Goal: Transaction & Acquisition: Purchase product/service

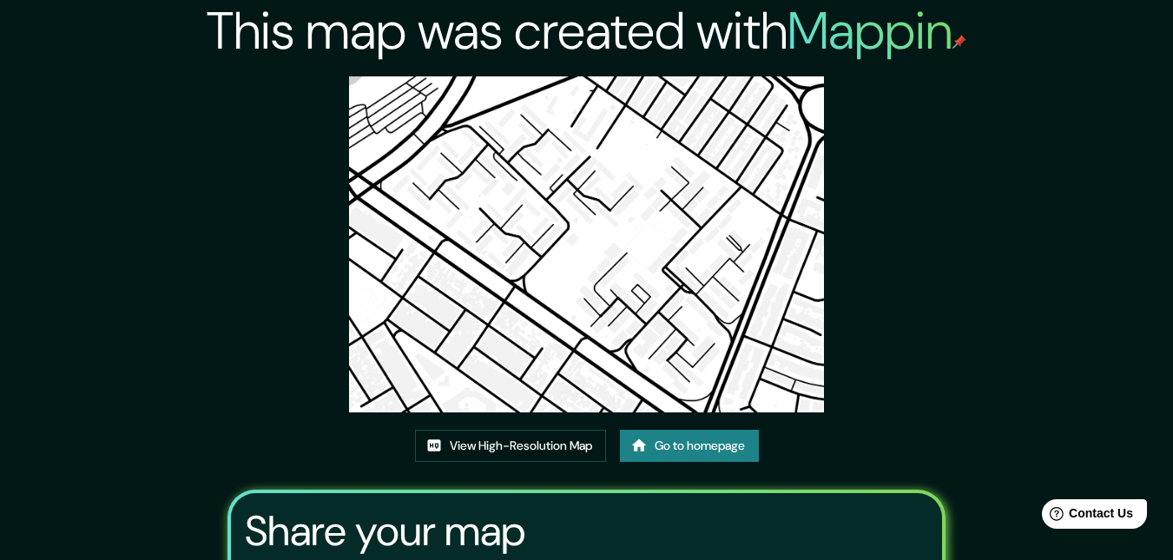
click at [674, 442] on link "Go to homepage" at bounding box center [689, 446] width 139 height 32
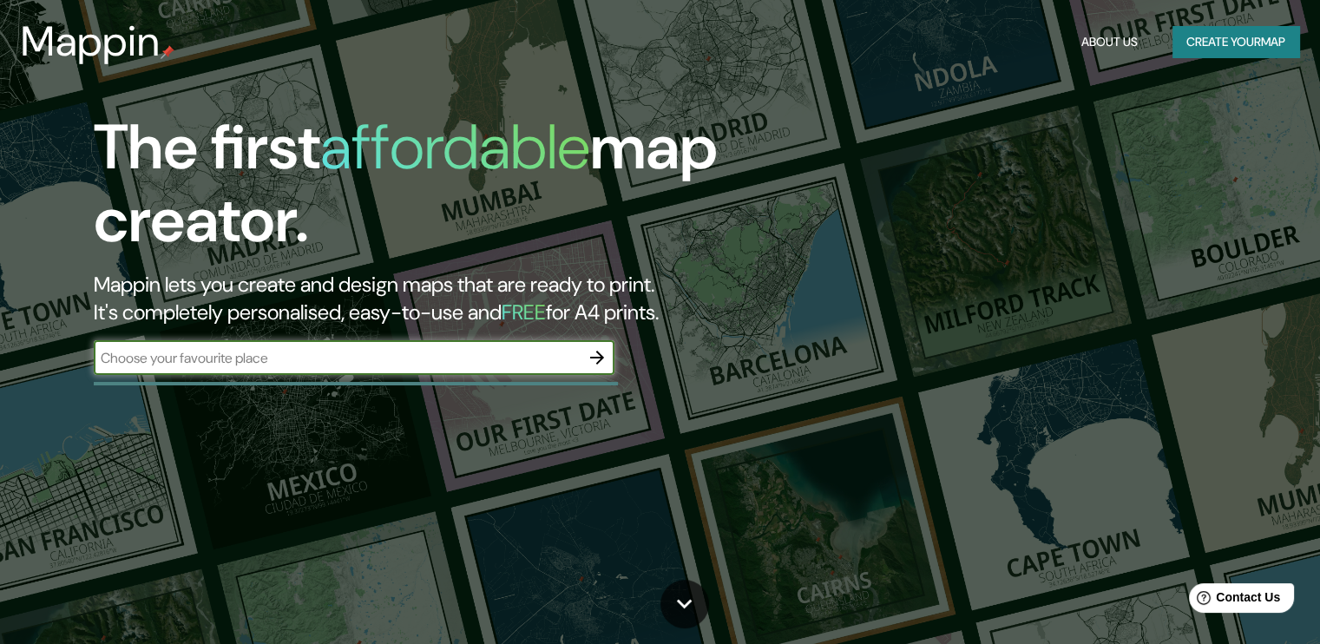
click at [595, 354] on icon "button" at bounding box center [597, 357] width 21 height 21
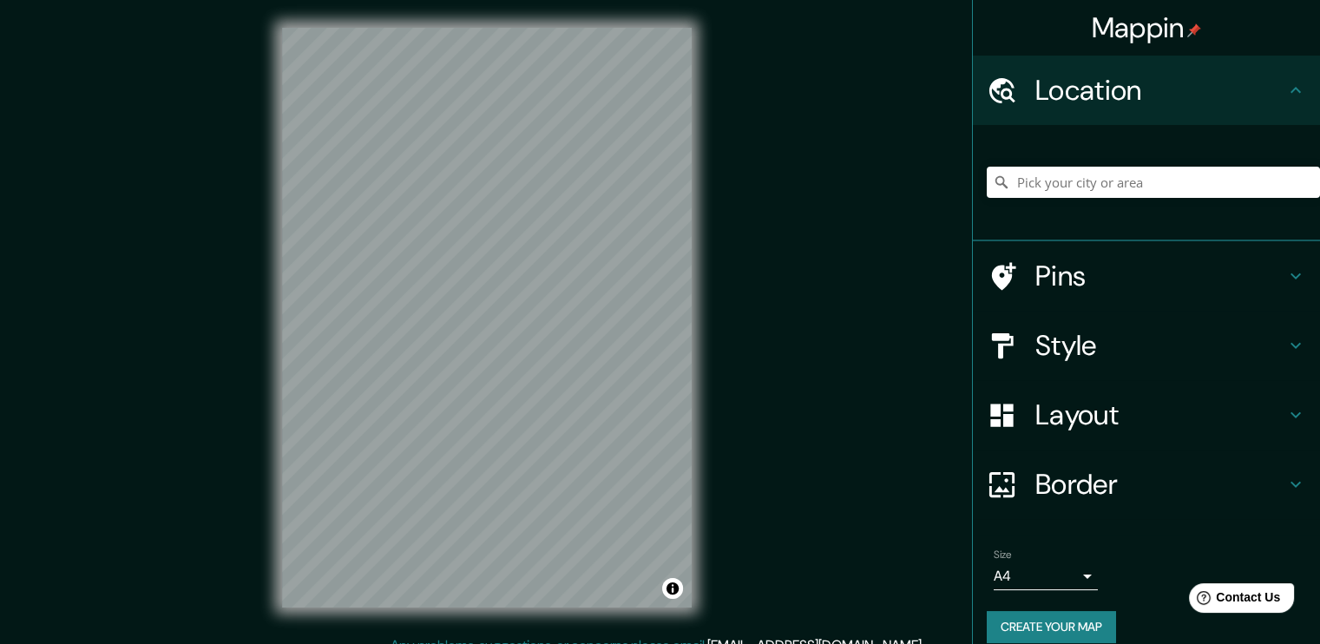
click at [1102, 416] on h4 "Layout" at bounding box center [1161, 415] width 250 height 35
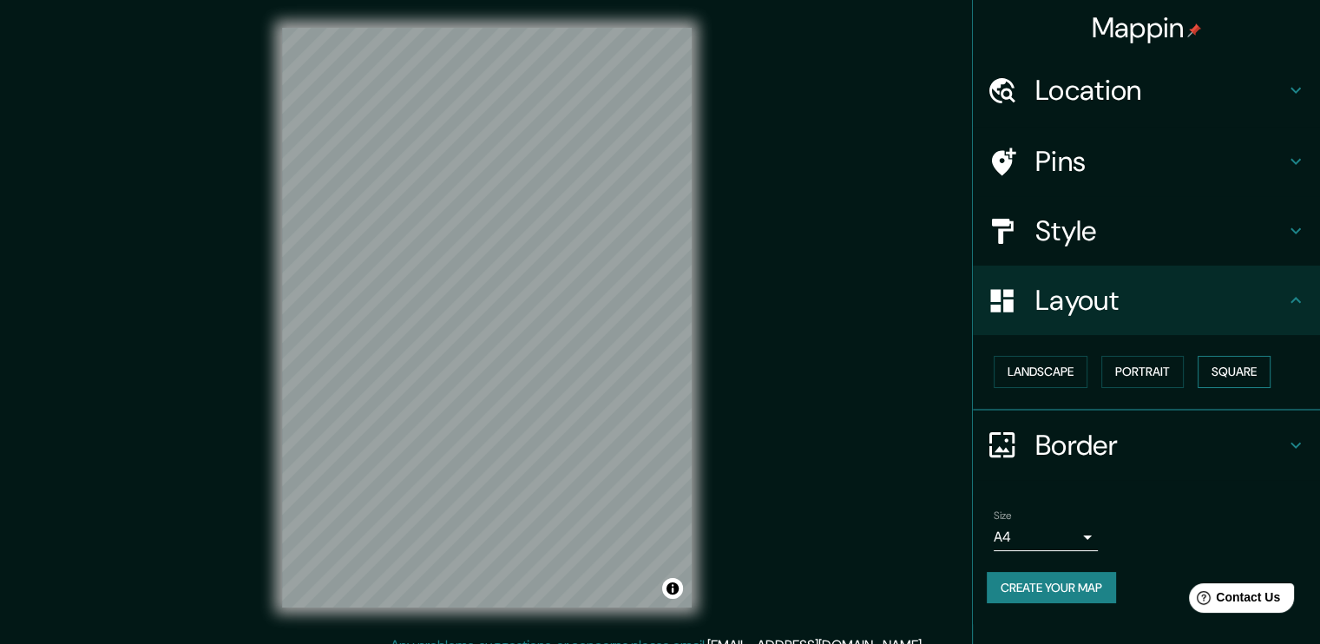
click at [1172, 367] on button "Square" at bounding box center [1234, 372] width 73 height 32
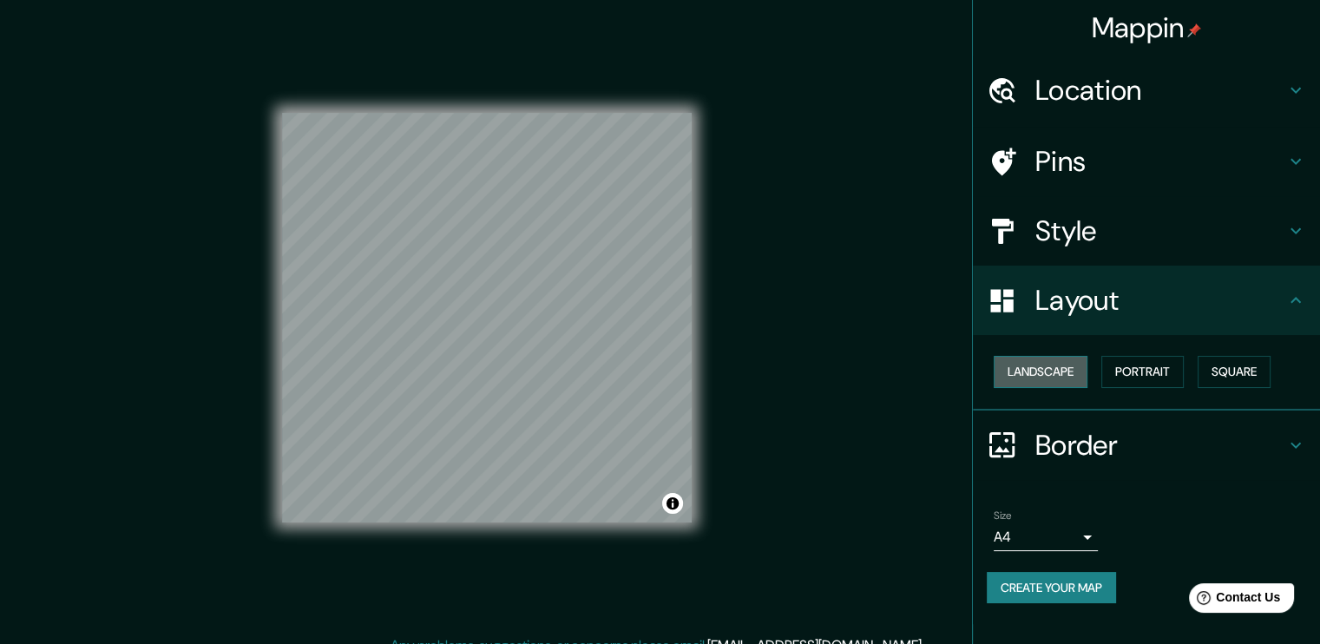
click at [1074, 374] on button "Landscape" at bounding box center [1041, 372] width 94 height 32
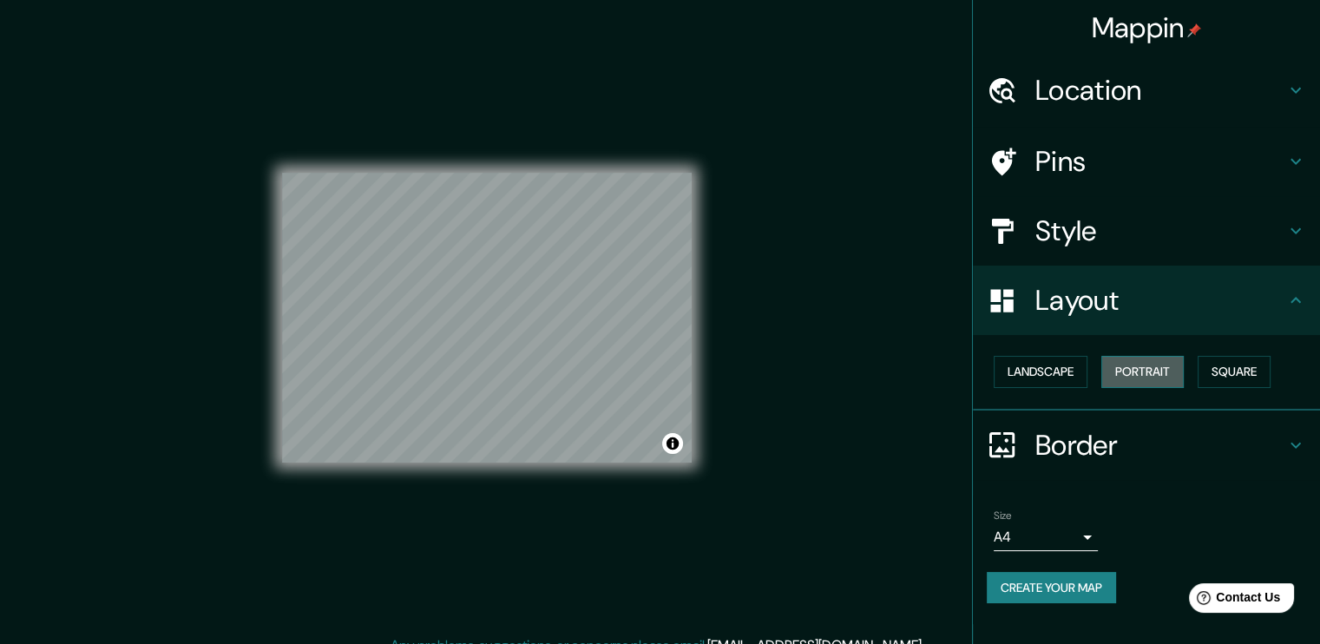
click at [1172, 364] on button "Portrait" at bounding box center [1143, 372] width 82 height 32
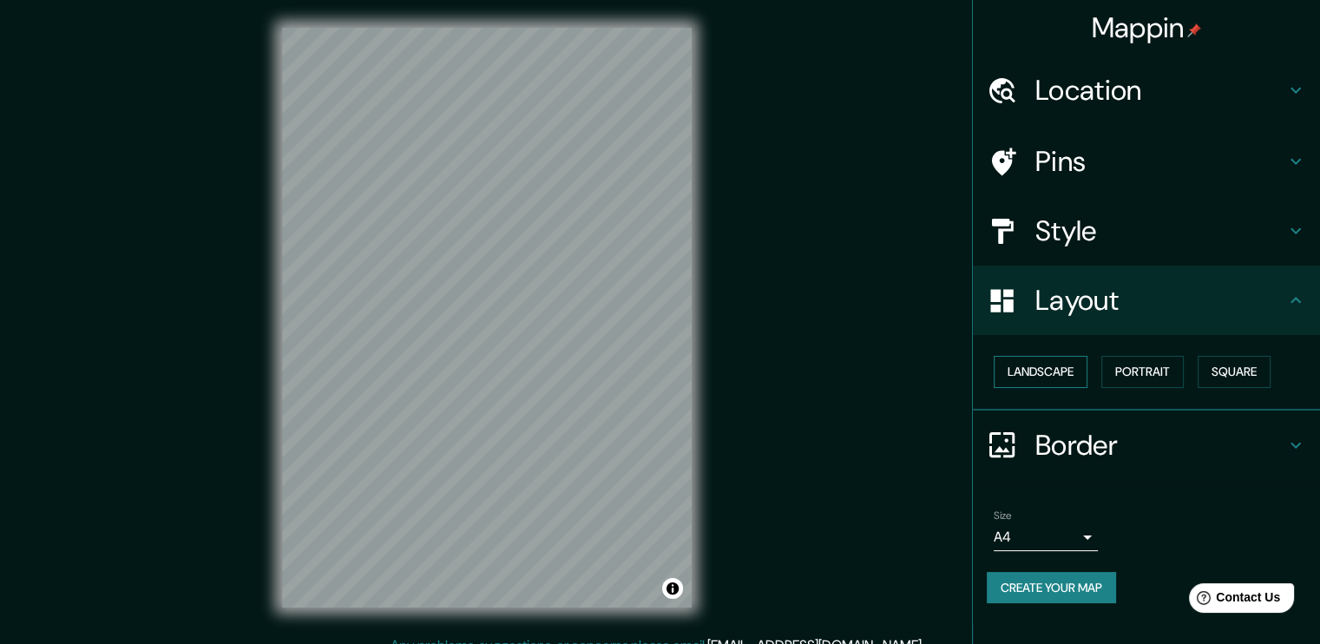
click at [1036, 364] on button "Landscape" at bounding box center [1041, 372] width 94 height 32
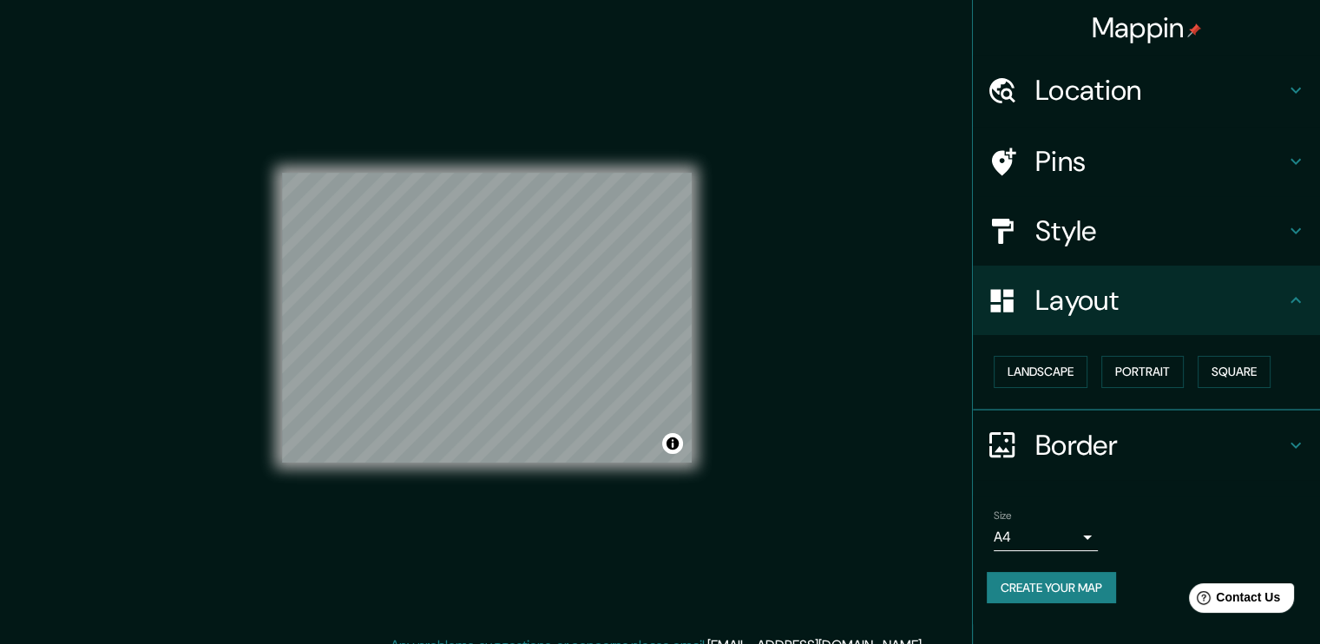
click at [1087, 522] on body "Mappin Location Pins Style Layout Landscape Portrait Square Border Choose a bor…" at bounding box center [660, 322] width 1320 height 644
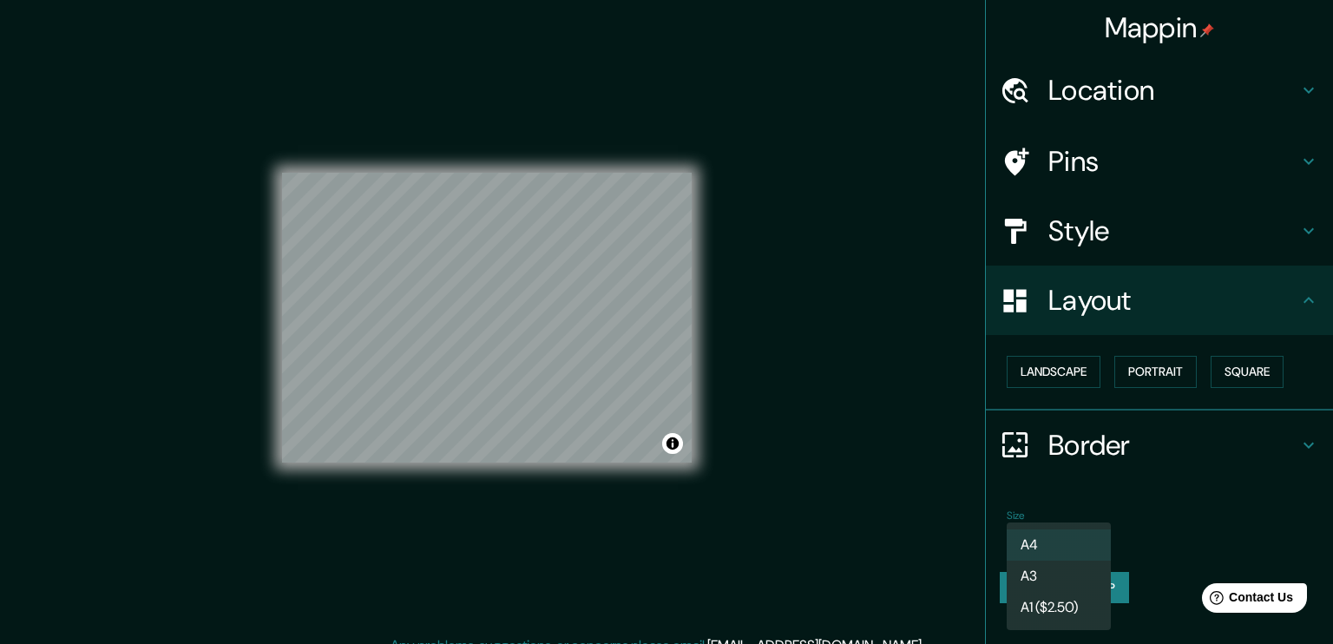
click at [1055, 559] on li "A3" at bounding box center [1059, 576] width 104 height 31
type input "a4"
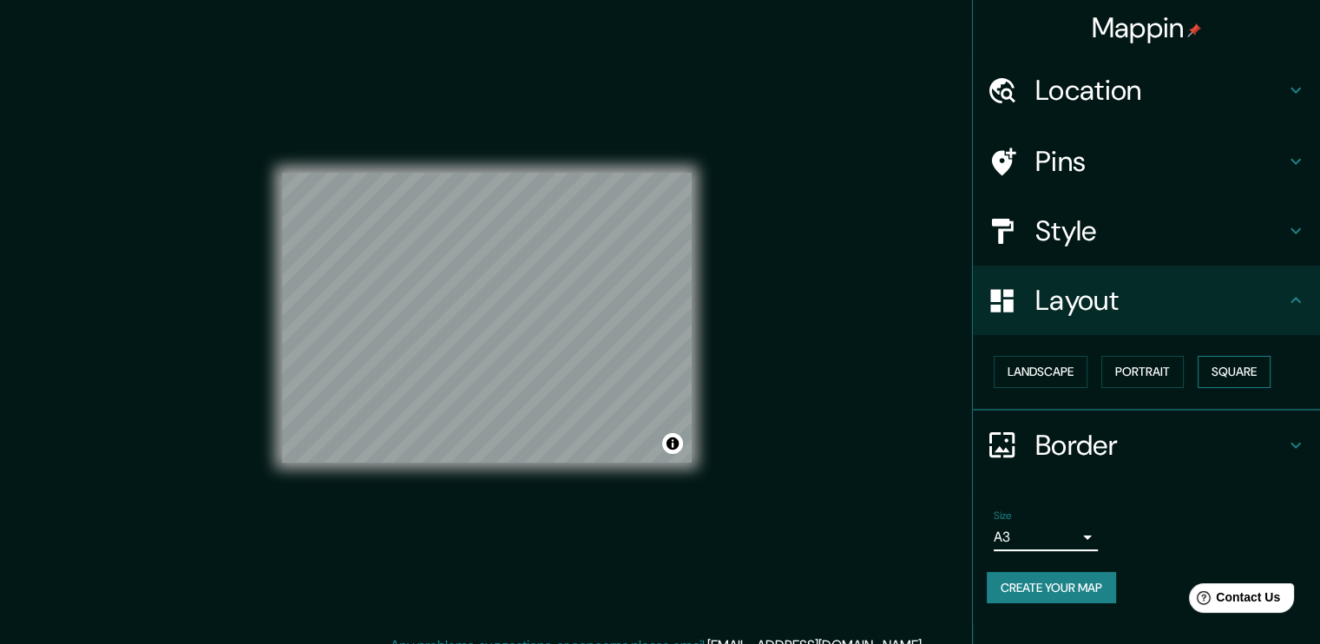
click at [1172, 376] on button "Square" at bounding box center [1234, 372] width 73 height 32
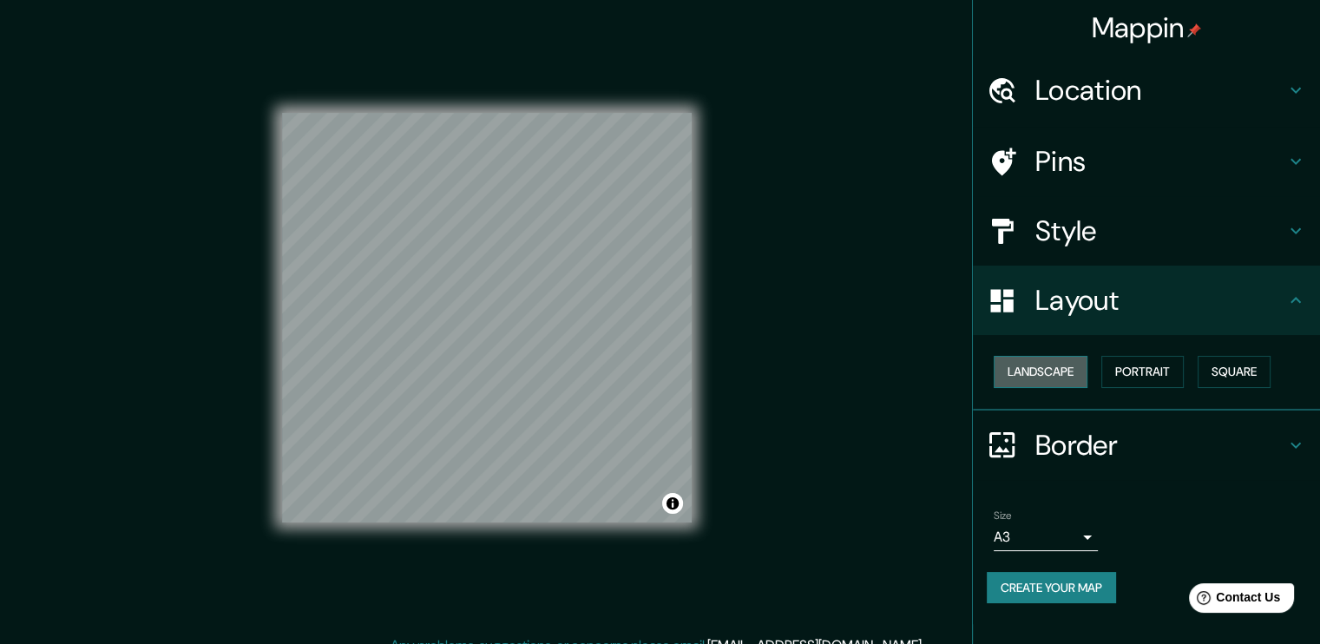
click at [1057, 367] on button "Landscape" at bounding box center [1041, 372] width 94 height 32
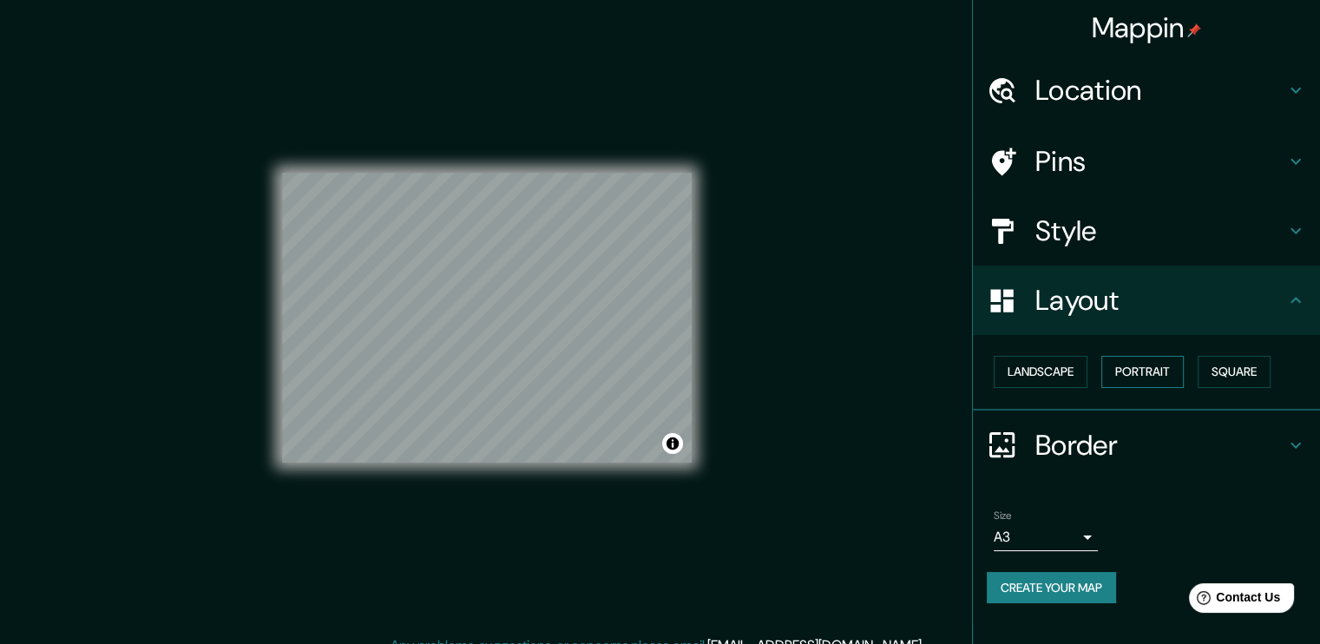
click at [1120, 365] on button "Portrait" at bounding box center [1143, 372] width 82 height 32
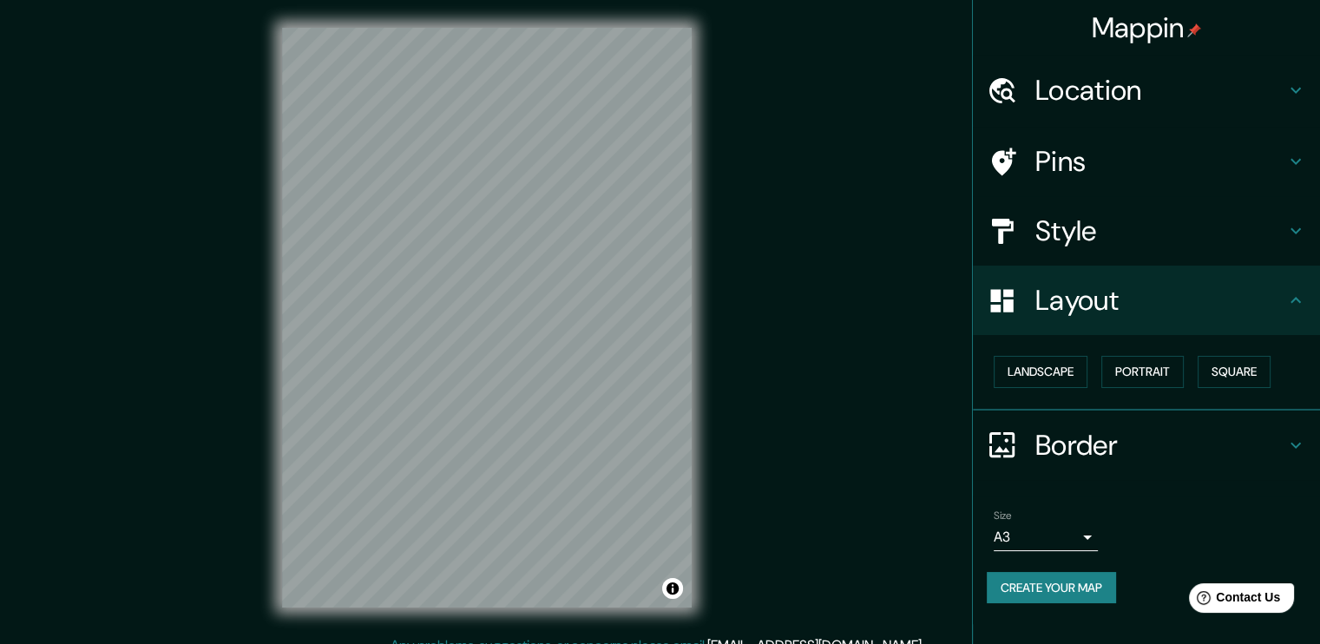
click at [1172, 177] on h4 "Pins" at bounding box center [1161, 161] width 250 height 35
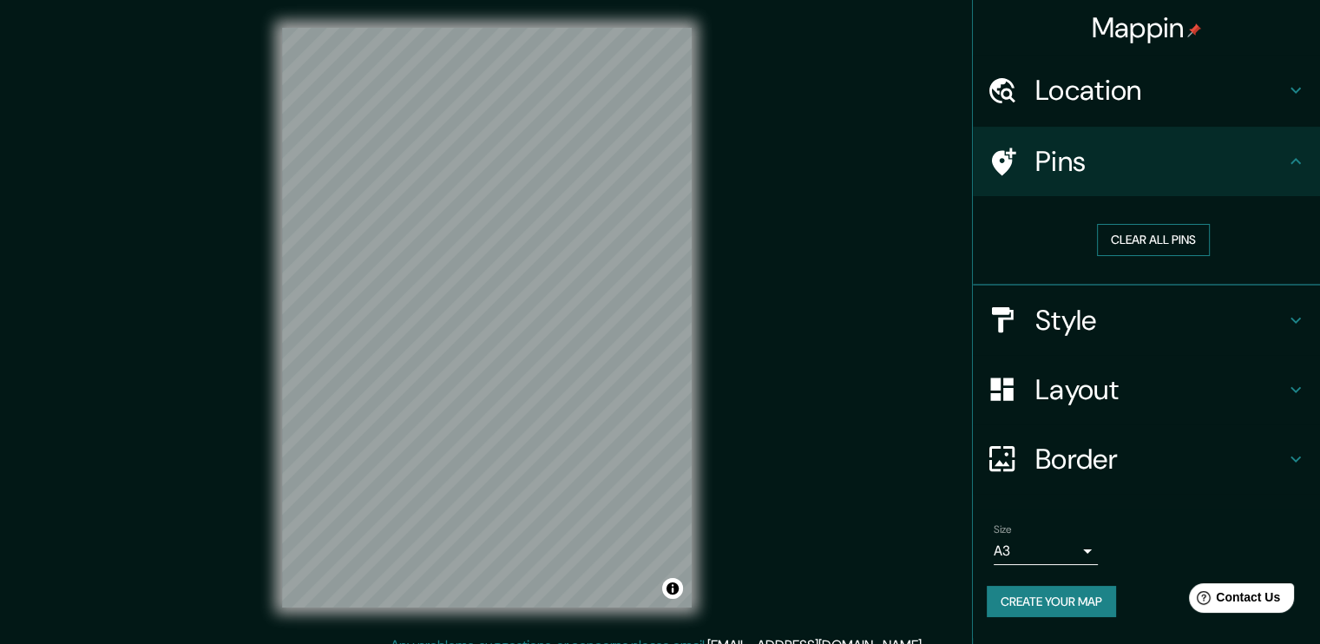
click at [1172, 233] on button "Clear all pins" at bounding box center [1153, 240] width 113 height 32
click at [1083, 398] on h4 "Layout" at bounding box center [1161, 389] width 250 height 35
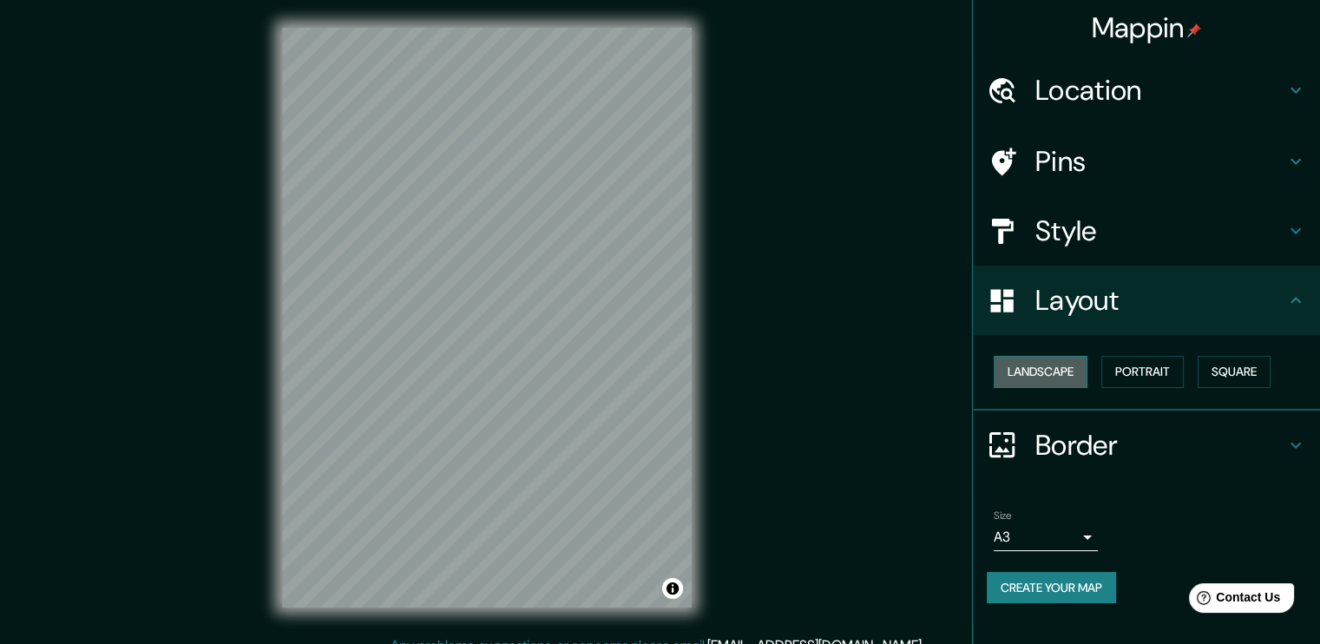
click at [1049, 372] on button "Landscape" at bounding box center [1041, 372] width 94 height 32
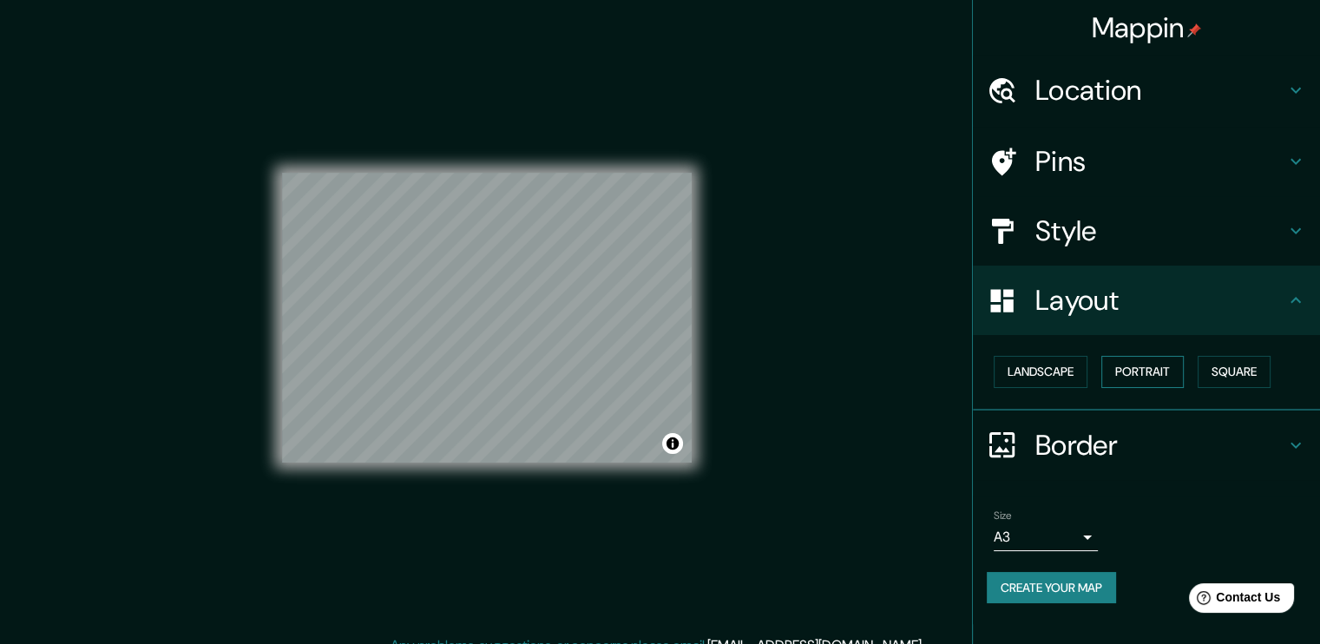
click at [1160, 364] on button "Portrait" at bounding box center [1143, 372] width 82 height 32
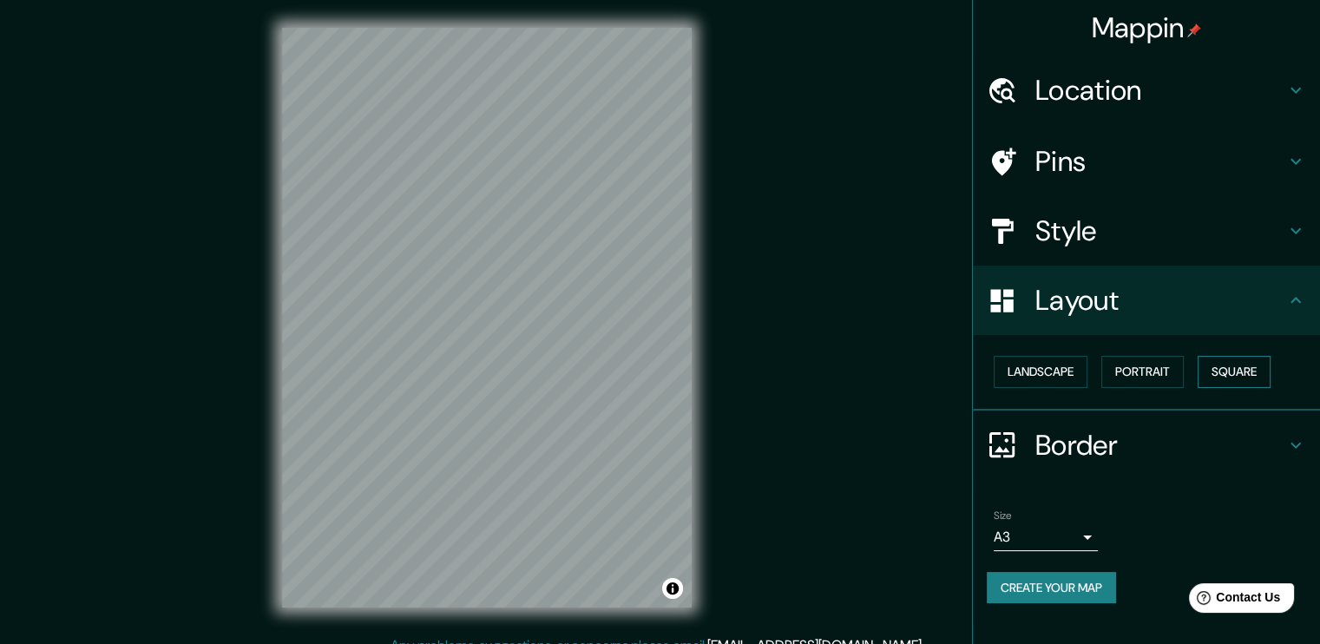
click at [1172, 378] on button "Square" at bounding box center [1234, 372] width 73 height 32
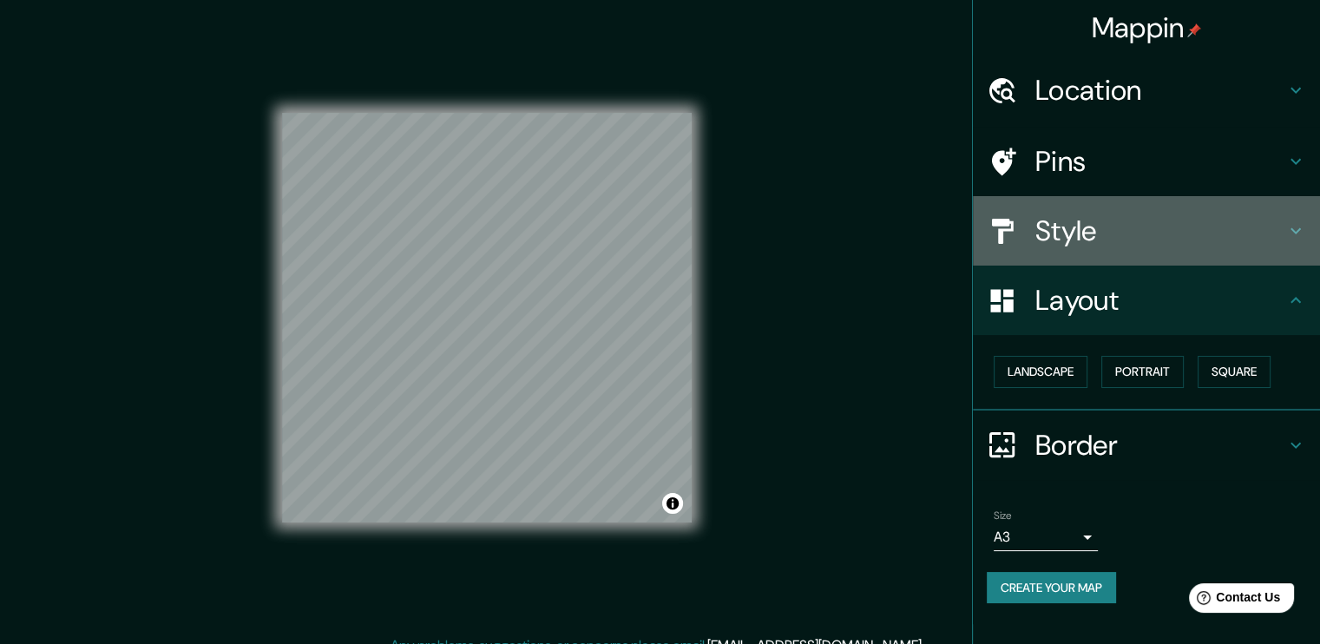
click at [1090, 232] on h4 "Style" at bounding box center [1161, 231] width 250 height 35
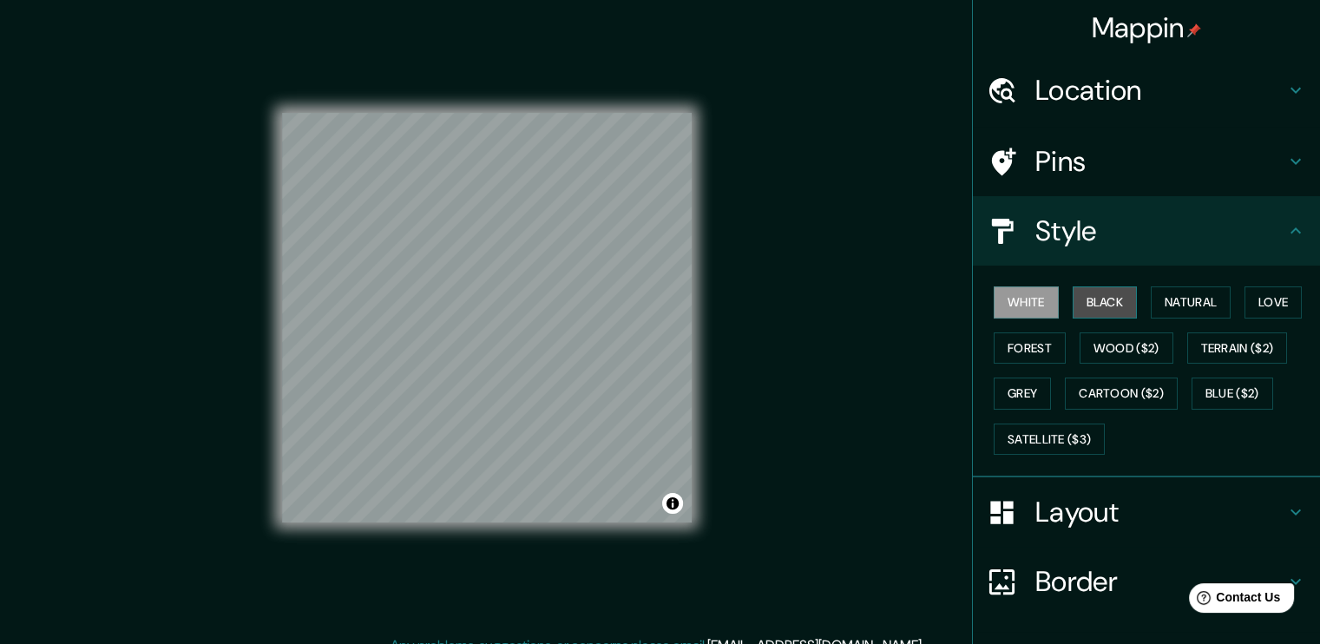
click at [1095, 294] on button "Black" at bounding box center [1105, 302] width 65 height 32
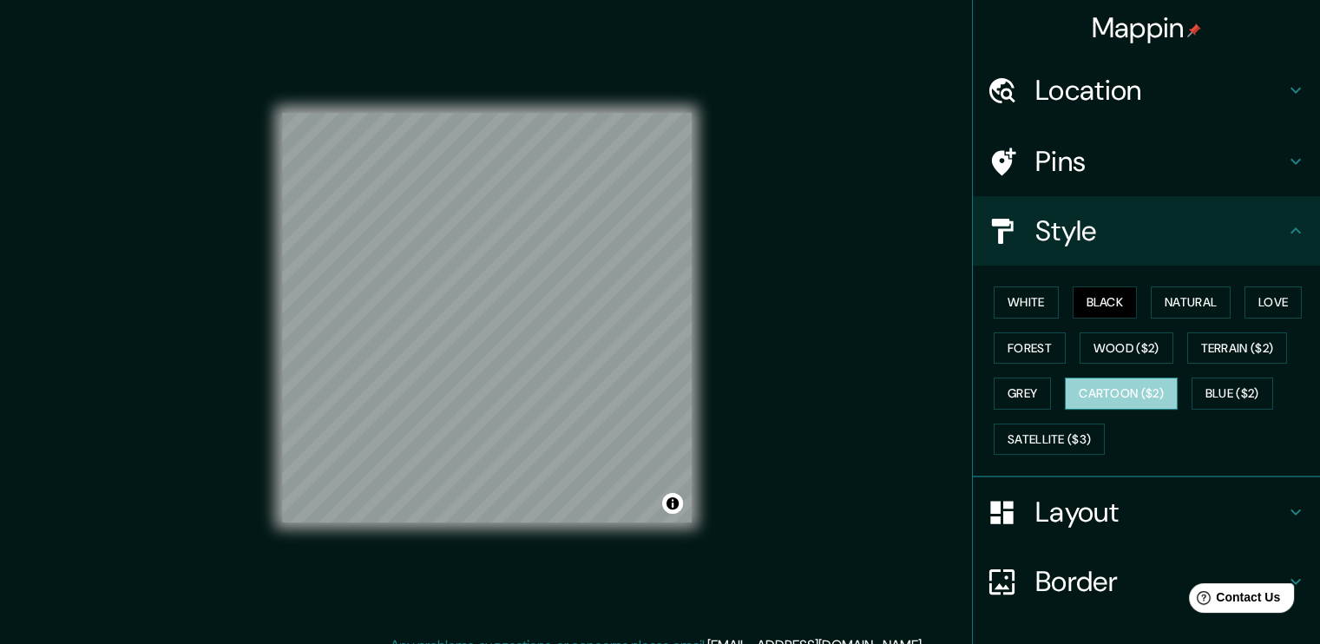
click at [1083, 392] on button "Cartoon ($2)" at bounding box center [1121, 394] width 113 height 32
click at [1161, 305] on button "Natural" at bounding box center [1191, 302] width 80 height 32
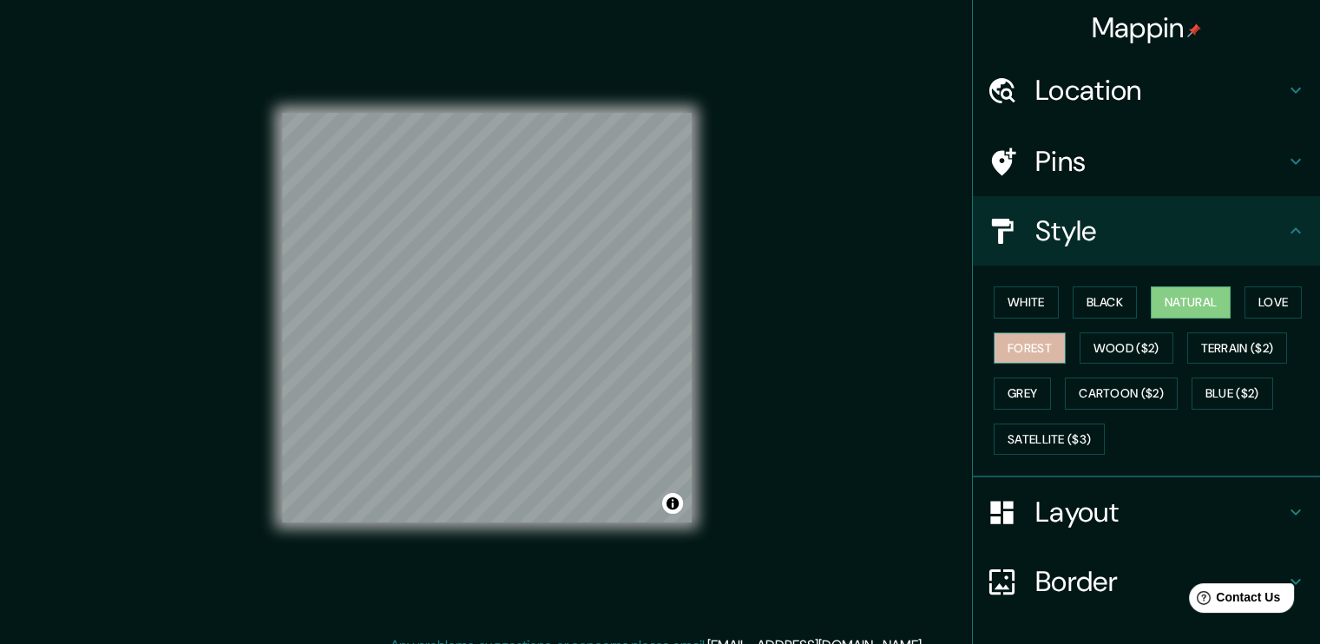
click at [1016, 343] on button "Forest" at bounding box center [1030, 348] width 72 height 32
click at [1112, 299] on button "Black" at bounding box center [1105, 302] width 65 height 32
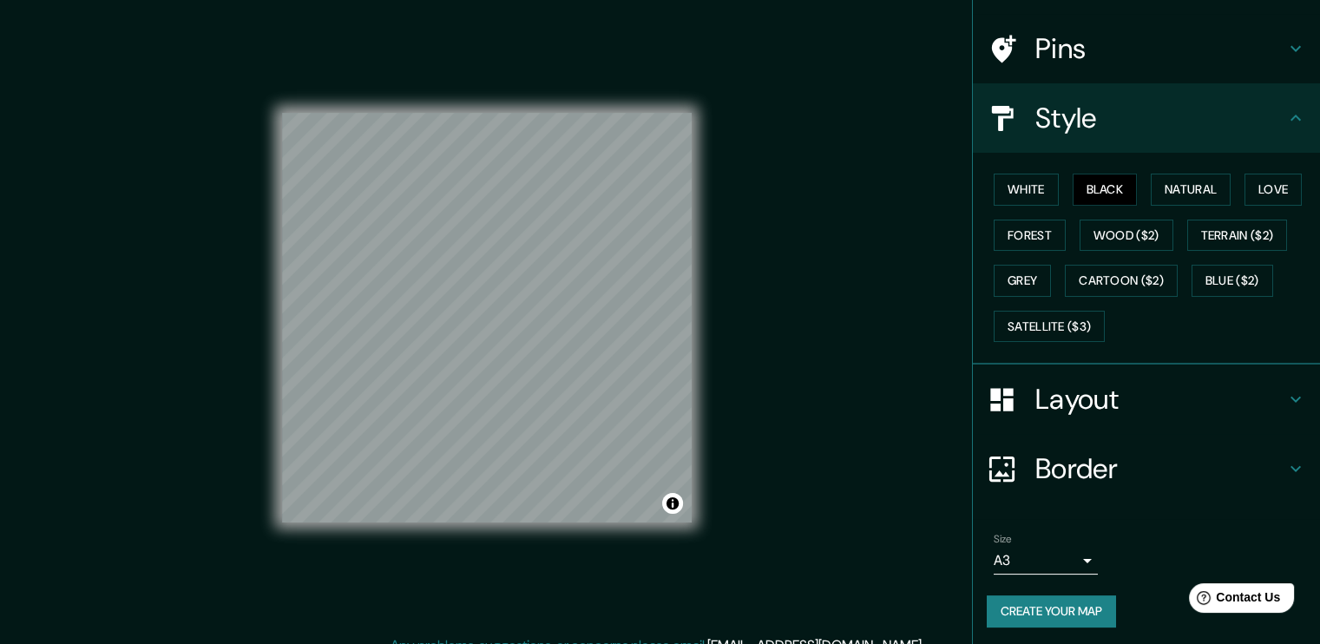
scroll to position [114, 0]
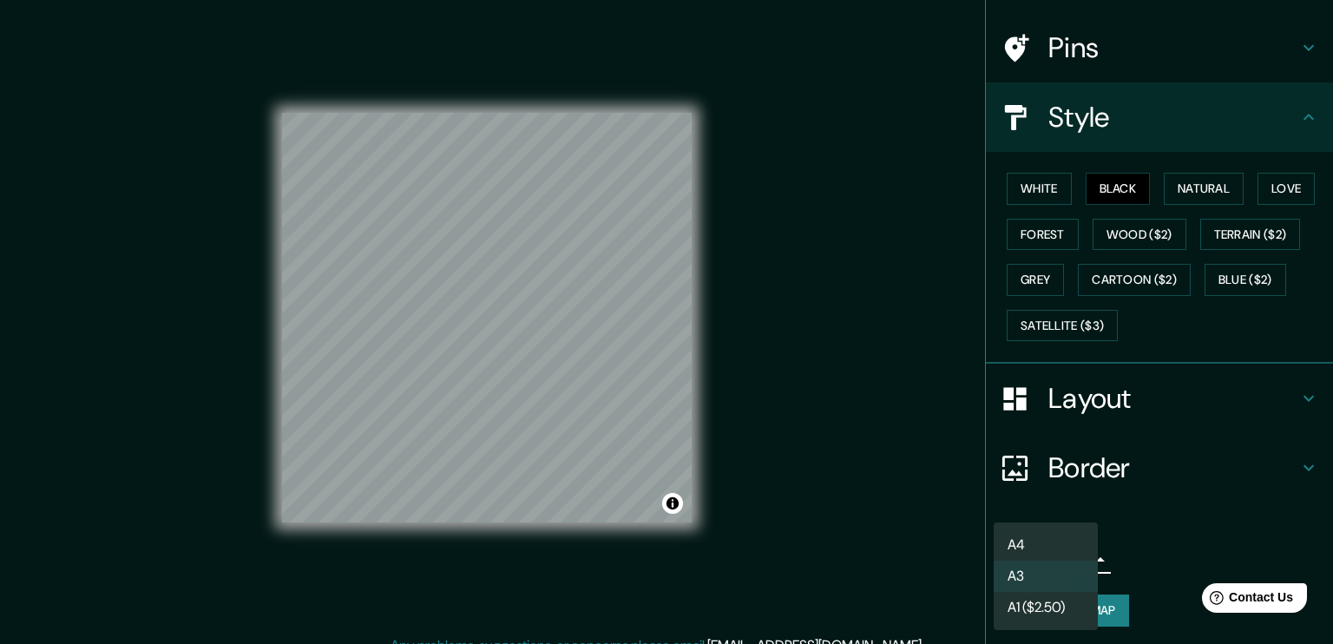
click at [1045, 559] on body "Mappin Location Pins Style White Black Natural Love Forest Wood ($2) Terrain ($…" at bounding box center [666, 322] width 1333 height 644
click at [1066, 559] on li "A3" at bounding box center [1046, 576] width 104 height 31
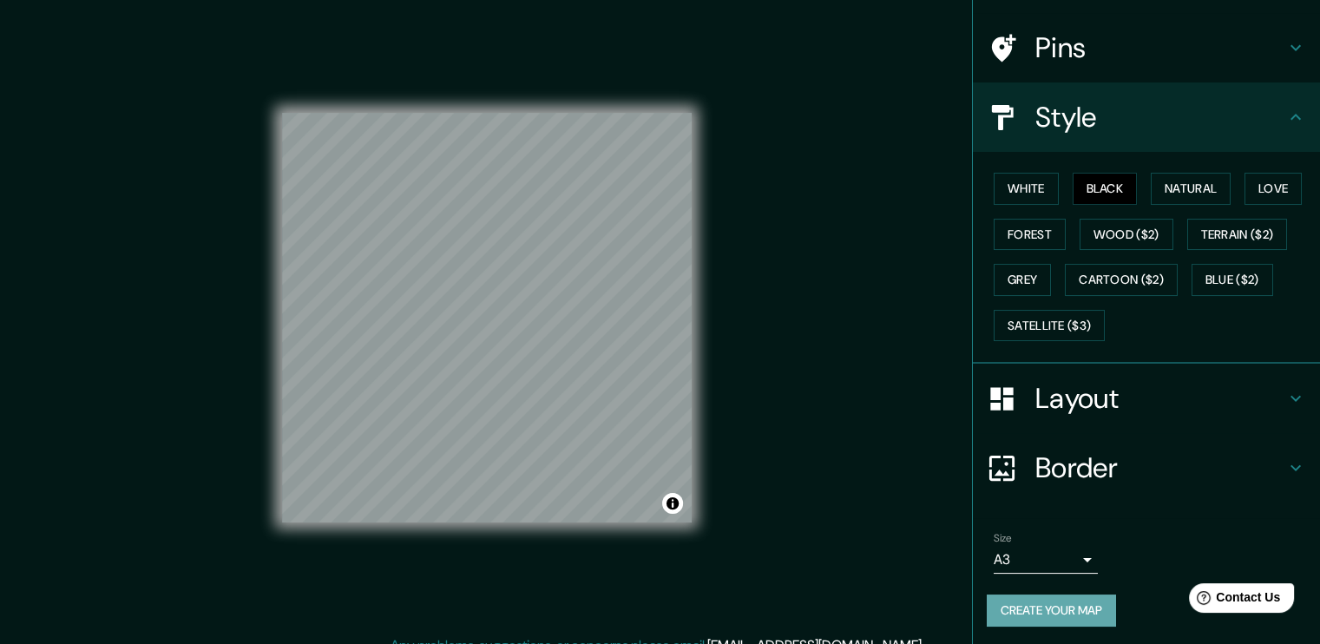
click at [1095, 559] on button "Create your map" at bounding box center [1051, 611] width 129 height 32
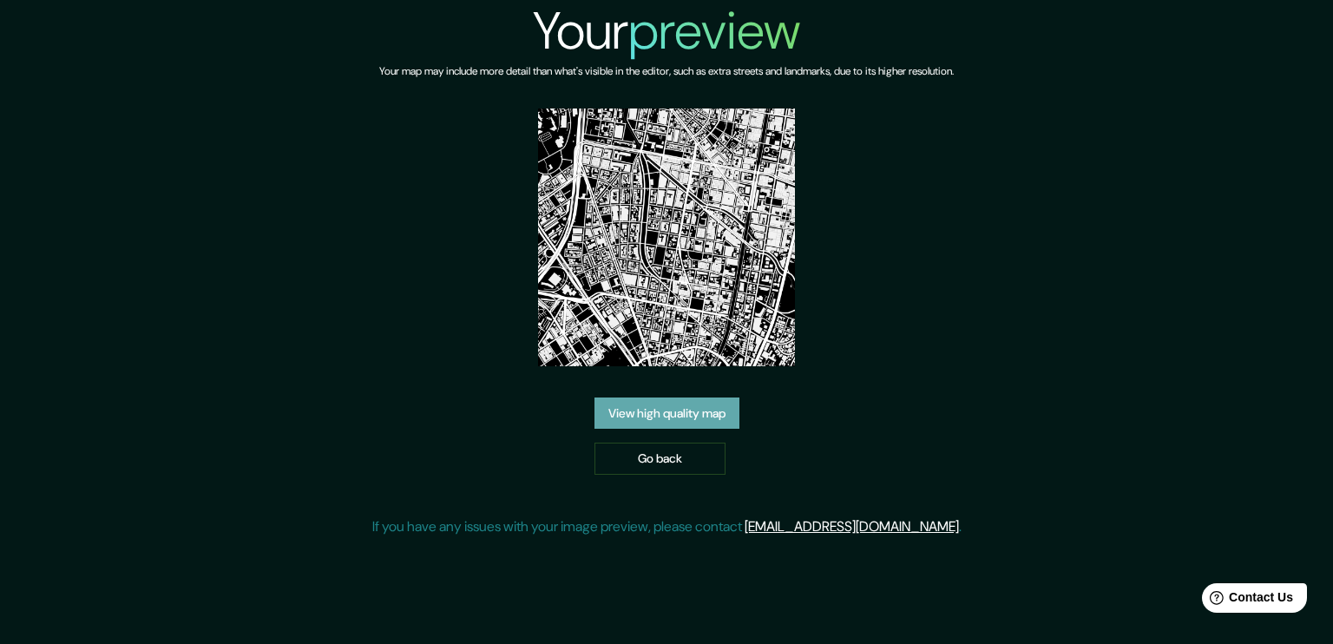
click at [691, 416] on link "View high quality map" at bounding box center [667, 414] width 145 height 32
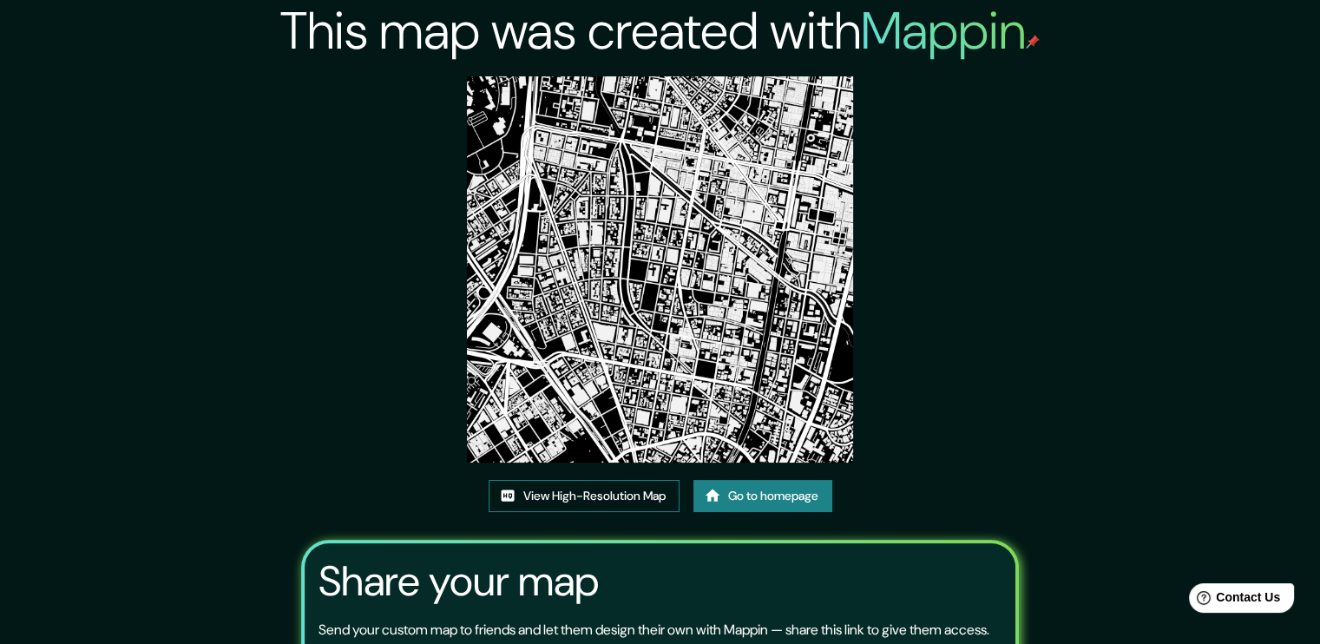
click at [590, 487] on link "View High-Resolution Map" at bounding box center [584, 496] width 191 height 32
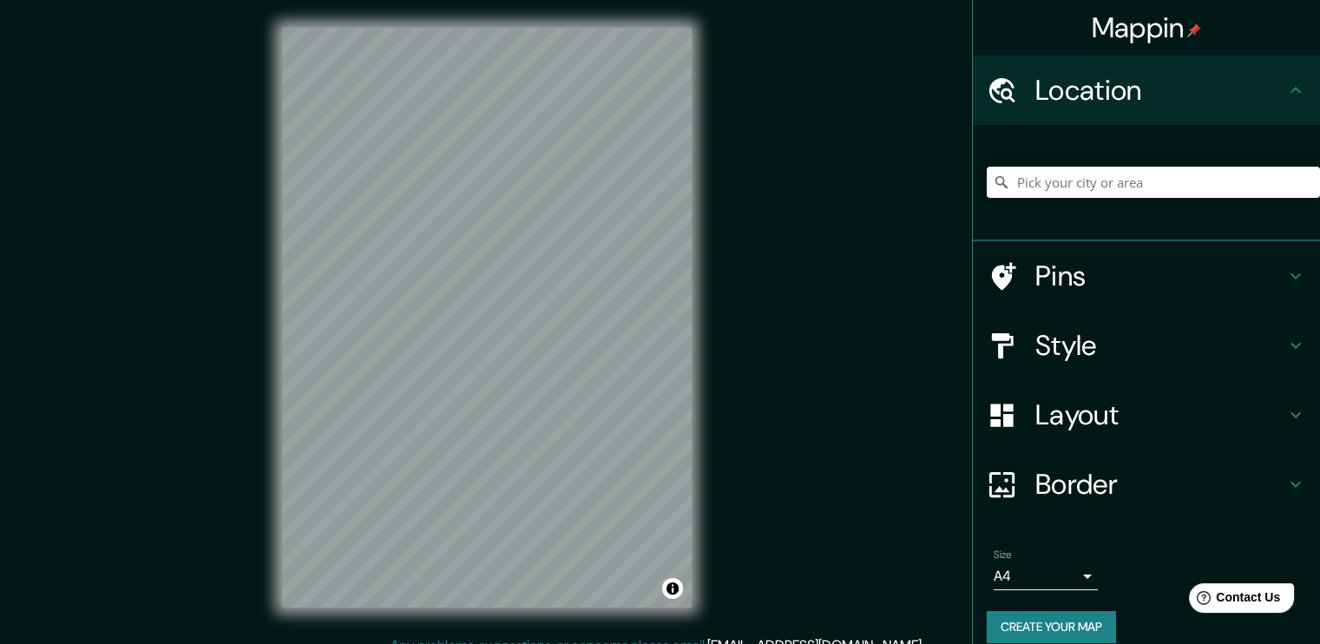
click at [1006, 578] on body "Mappin Location Pins Style Layout Border Choose a border. Hint : you can make l…" at bounding box center [660, 322] width 1320 height 644
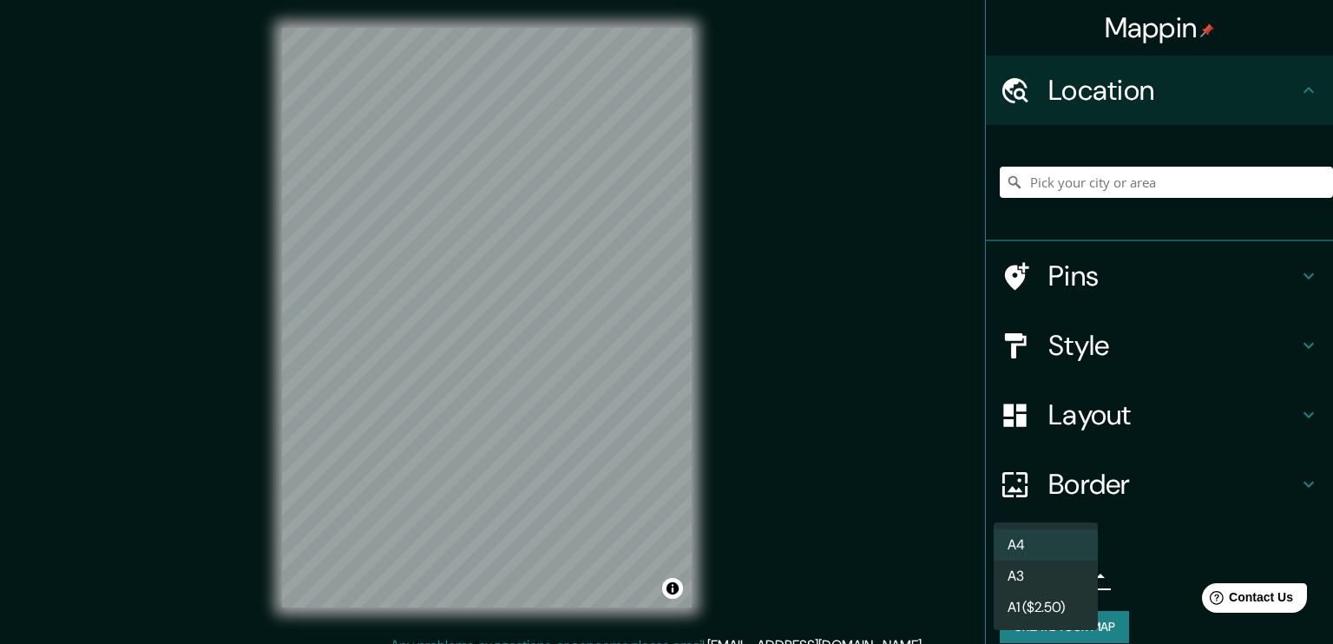
click at [1056, 577] on li "A3" at bounding box center [1046, 576] width 104 height 31
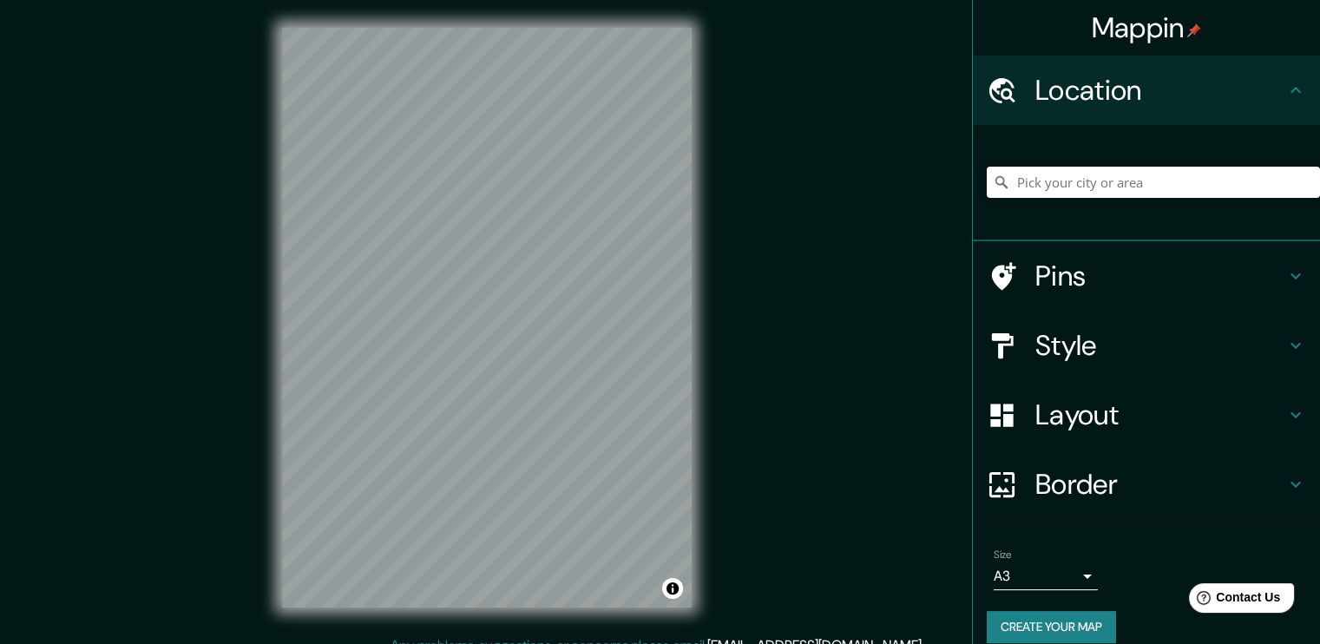
click at [1152, 277] on h4 "Pins" at bounding box center [1161, 276] width 250 height 35
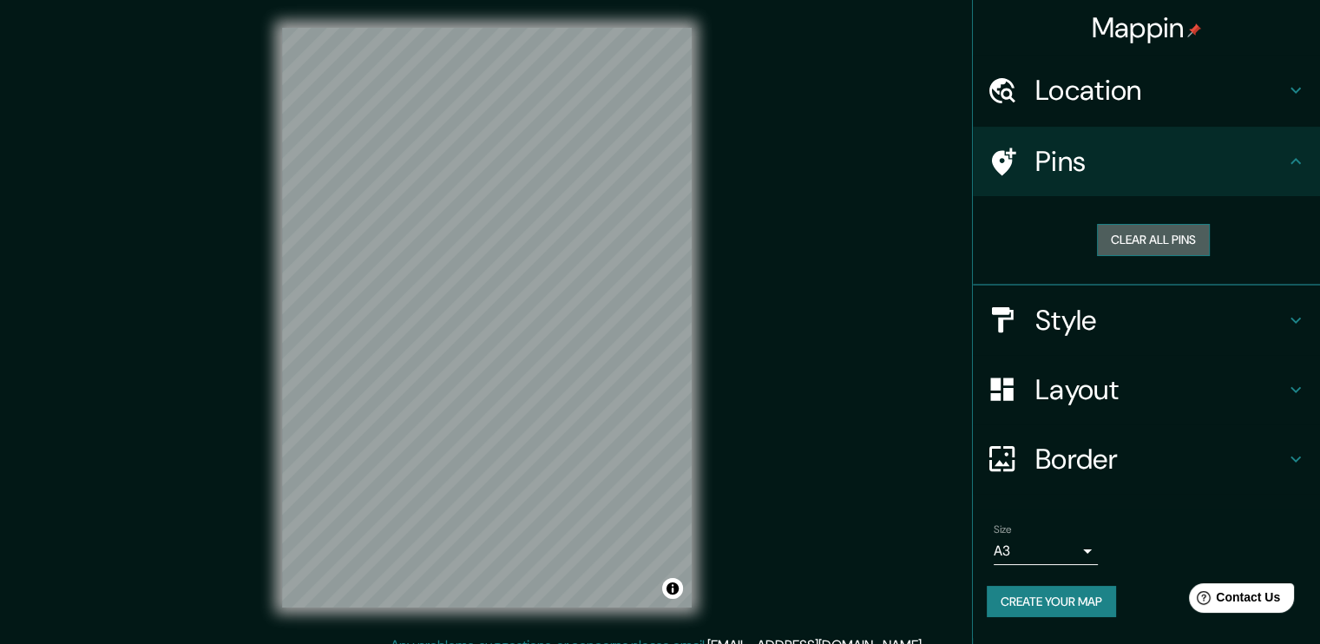
click at [1125, 236] on button "Clear all pins" at bounding box center [1153, 240] width 113 height 32
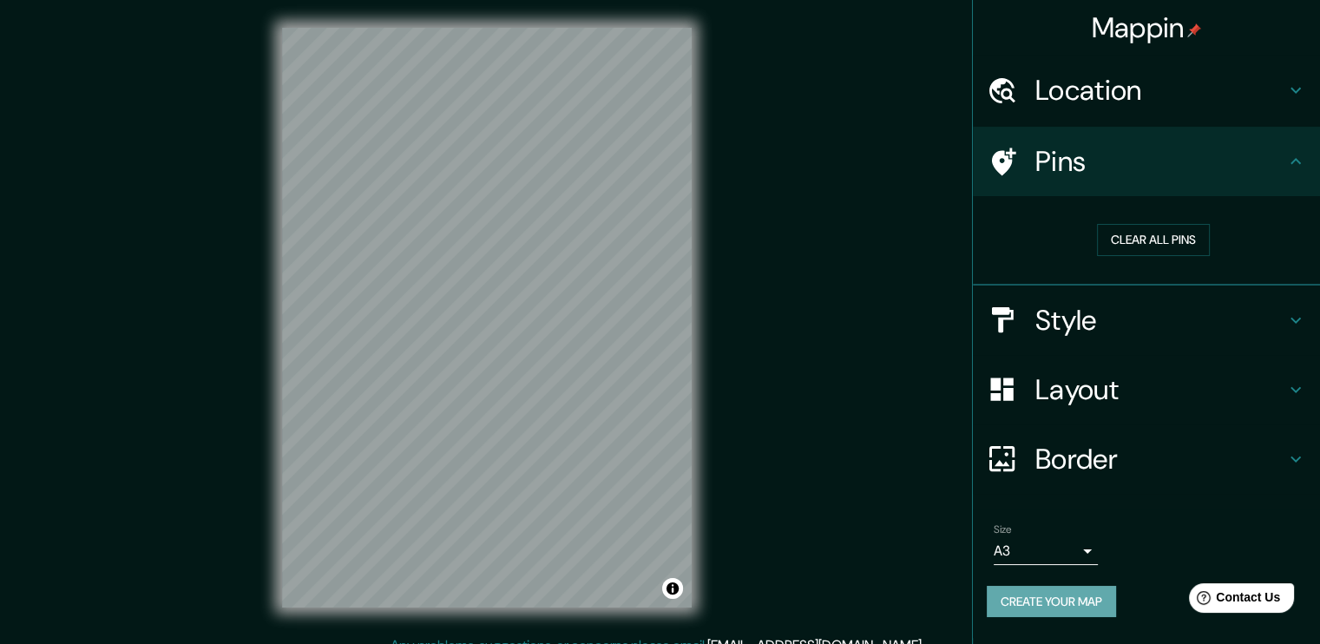
click at [1096, 596] on button "Create your map" at bounding box center [1051, 602] width 129 height 32
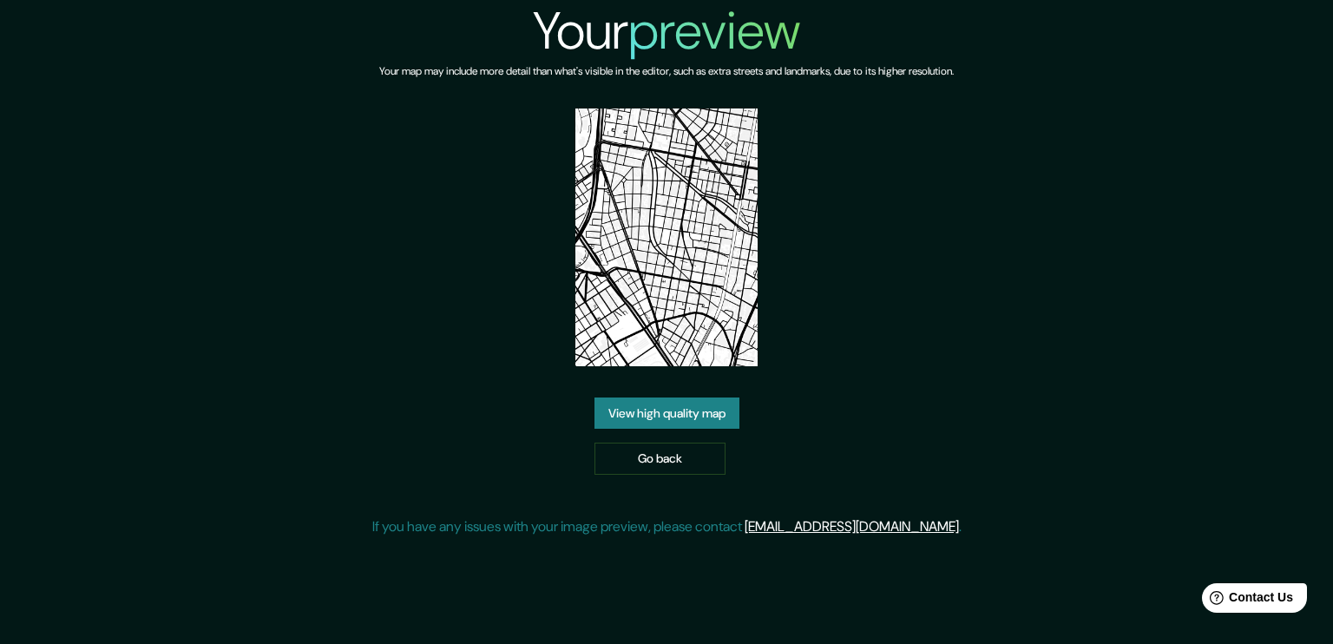
click at [687, 412] on link "View high quality map" at bounding box center [667, 414] width 145 height 32
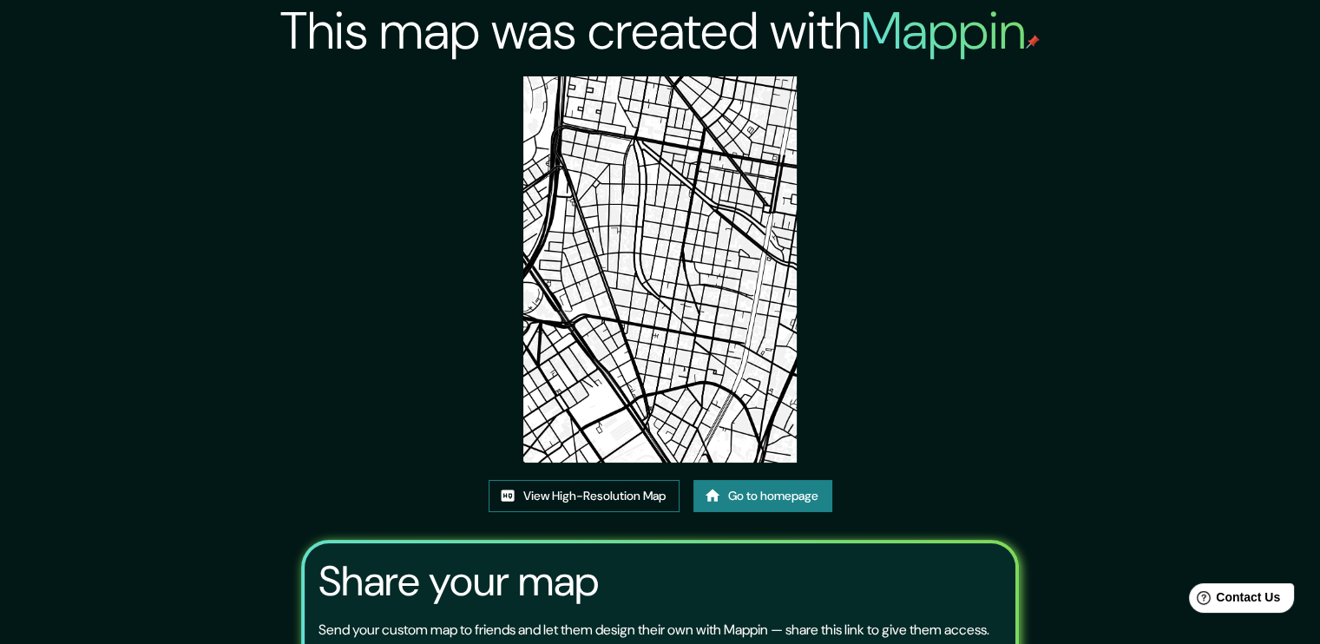
click at [586, 493] on link "View High-Resolution Map" at bounding box center [584, 496] width 191 height 32
click at [729, 500] on link "Go to homepage" at bounding box center [763, 496] width 139 height 32
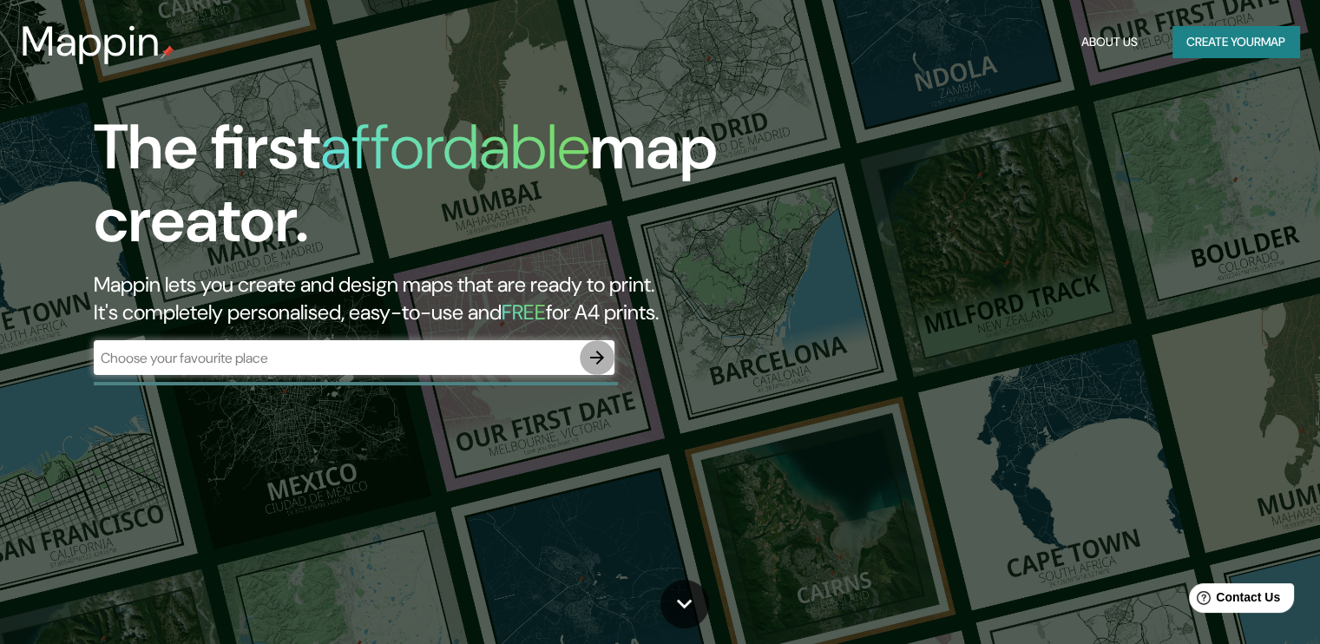
click at [591, 358] on icon "button" at bounding box center [597, 358] width 14 height 14
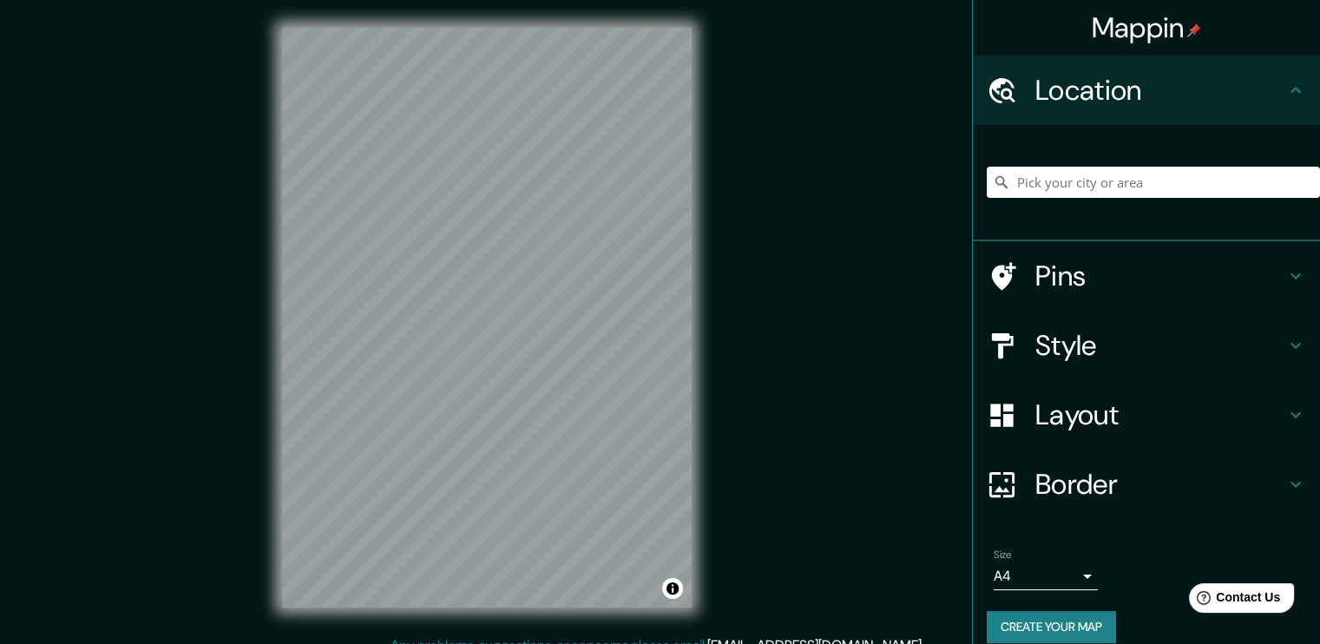
click at [1110, 417] on h4 "Layout" at bounding box center [1161, 415] width 250 height 35
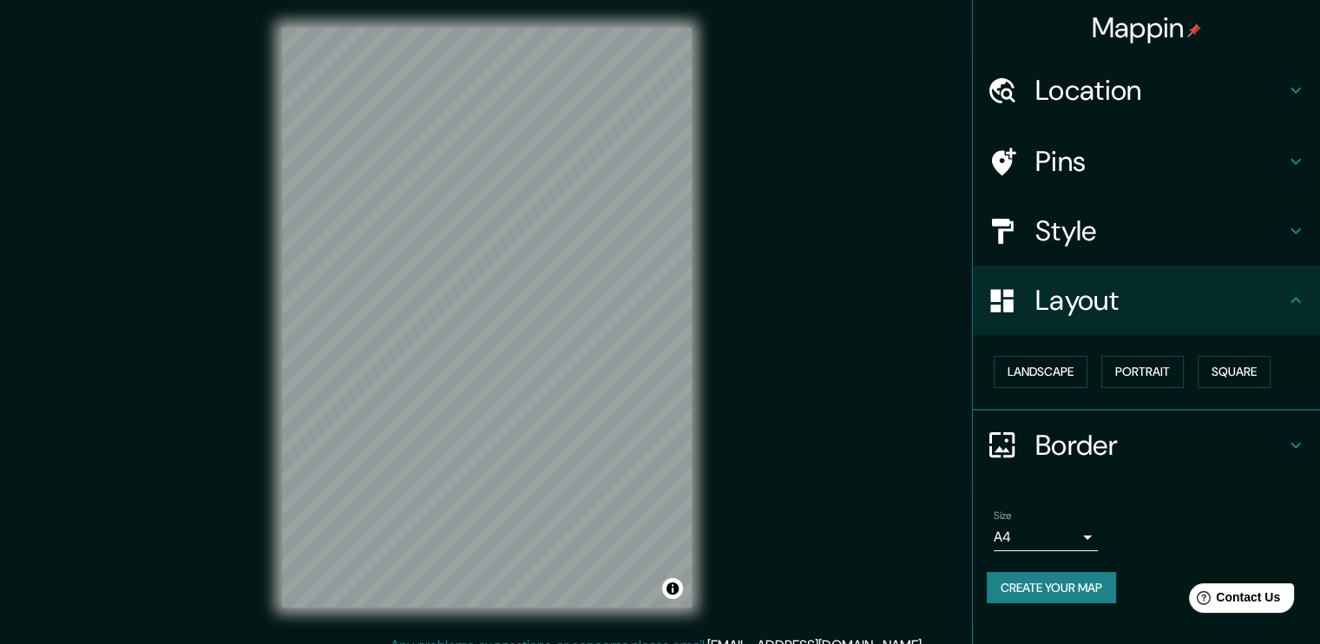
click at [1224, 353] on div "Landscape Portrait Square" at bounding box center [1153, 372] width 333 height 46
click at [1226, 367] on button "Square" at bounding box center [1234, 372] width 73 height 32
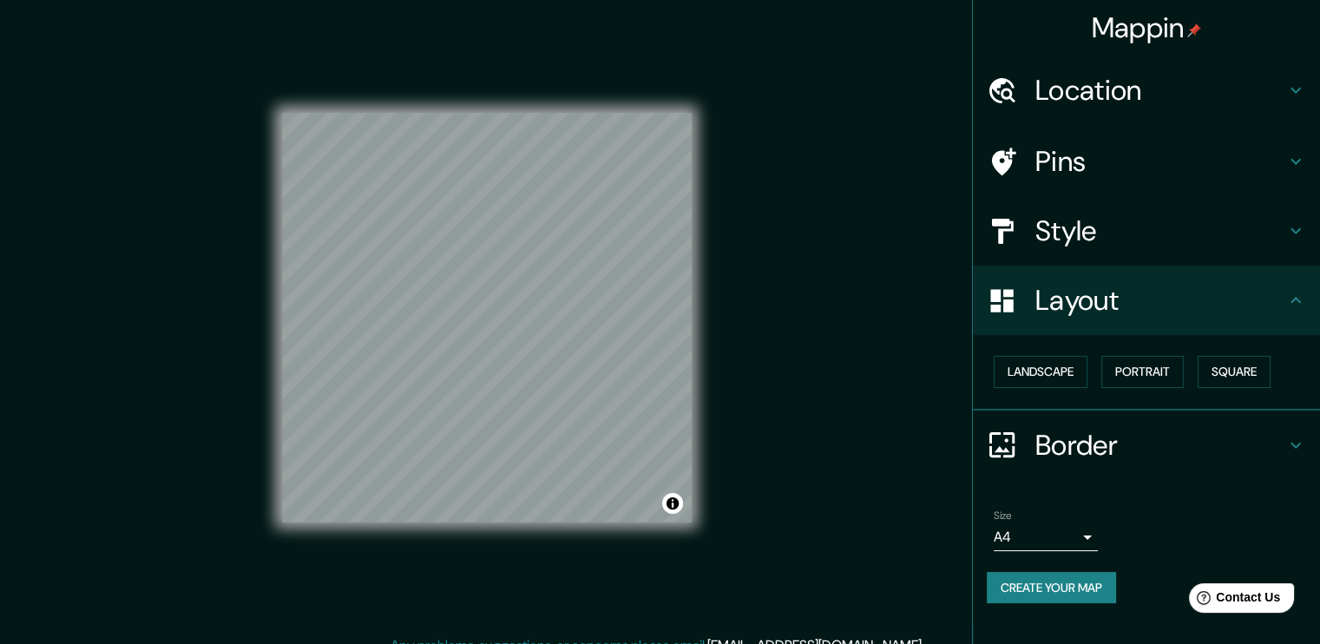
click at [1085, 165] on h4 "Pins" at bounding box center [1161, 161] width 250 height 35
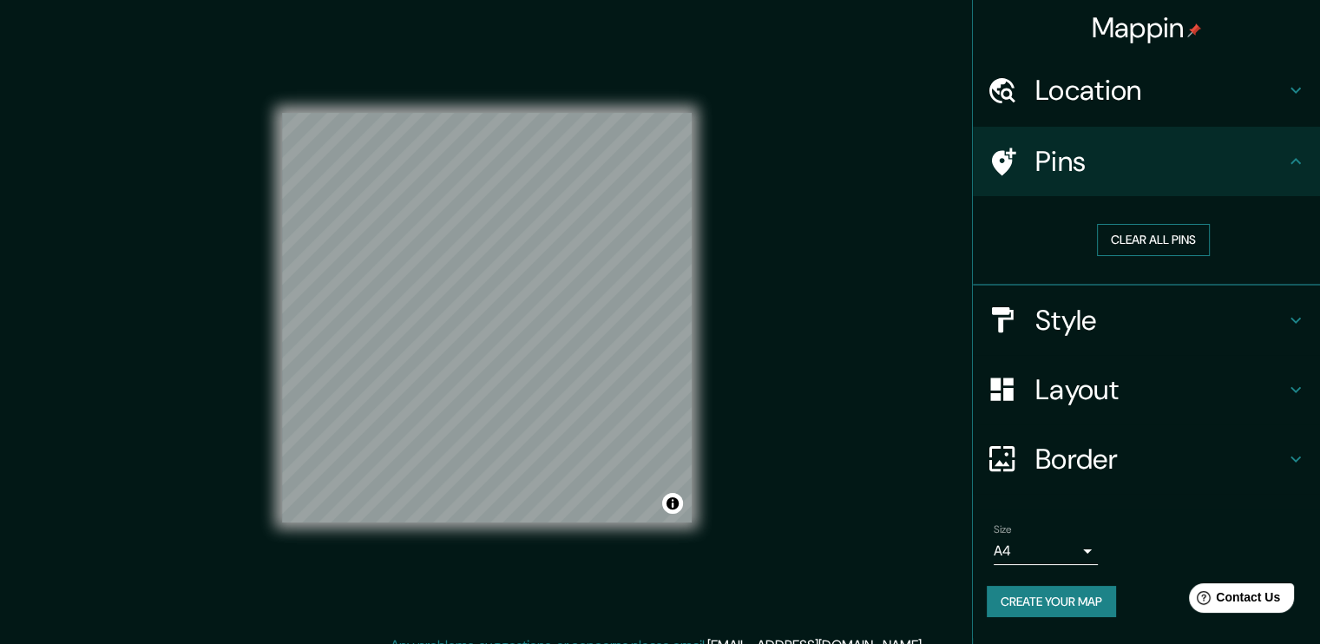
click at [1109, 239] on button "Clear all pins" at bounding box center [1153, 240] width 113 height 32
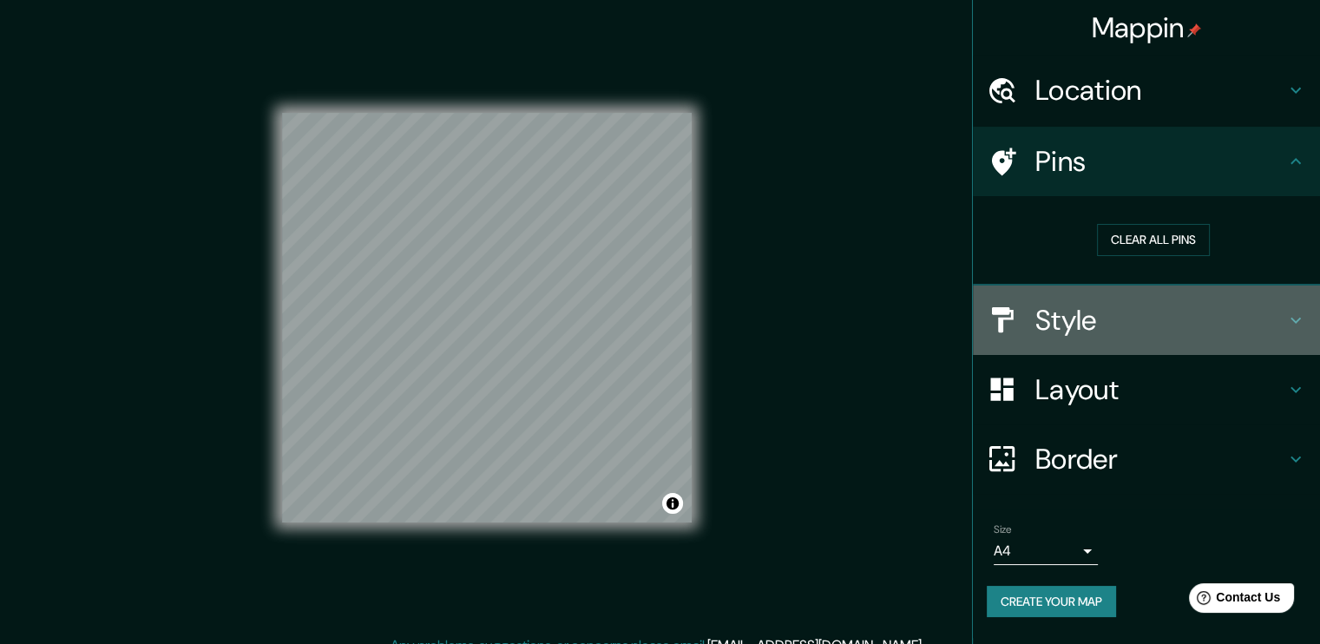
click at [1095, 308] on h4 "Style" at bounding box center [1161, 320] width 250 height 35
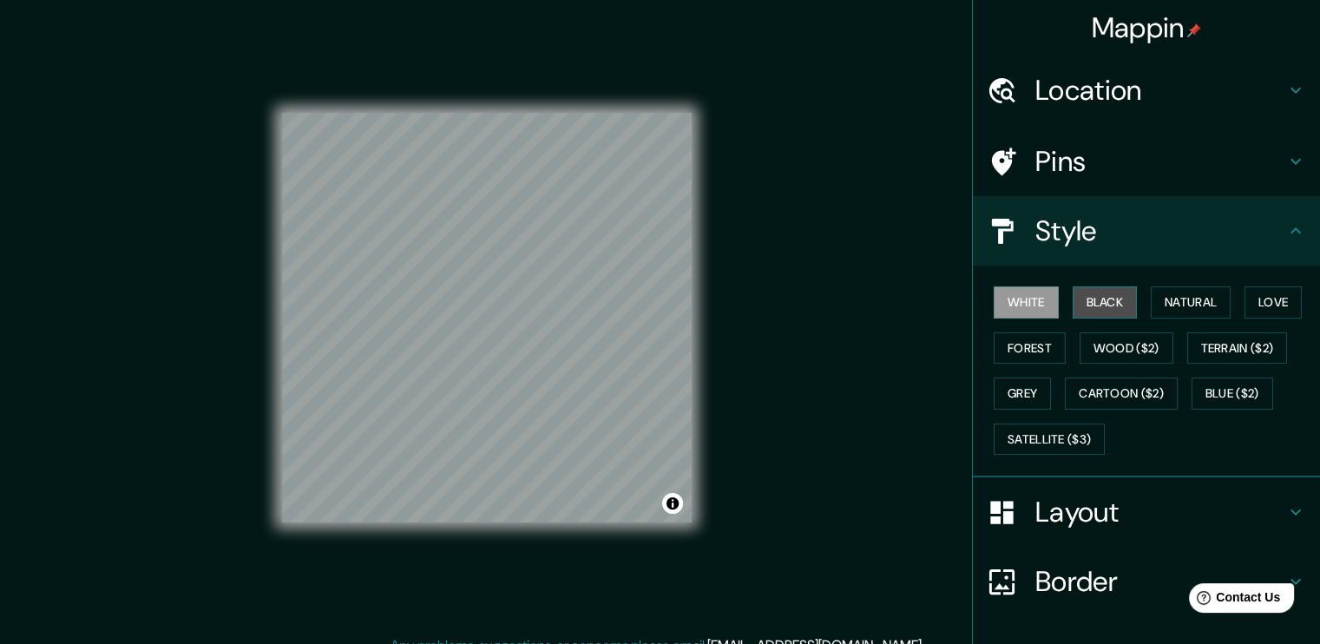
click at [1096, 291] on button "Black" at bounding box center [1105, 302] width 65 height 32
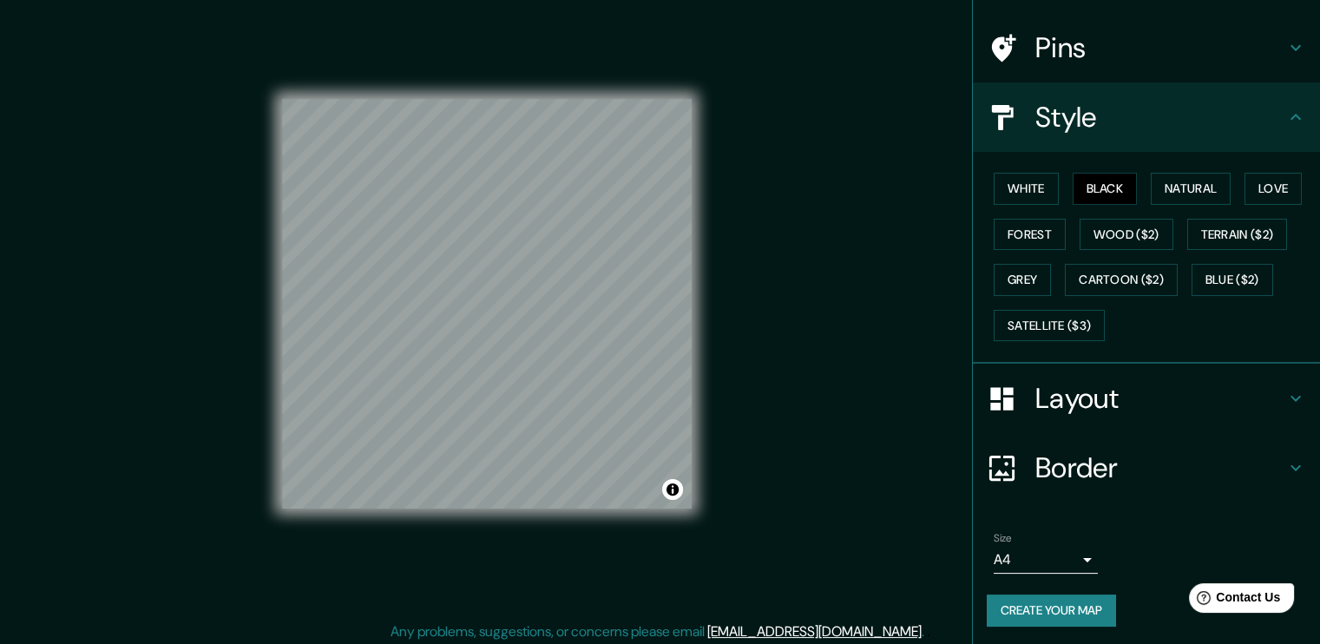
scroll to position [18, 0]
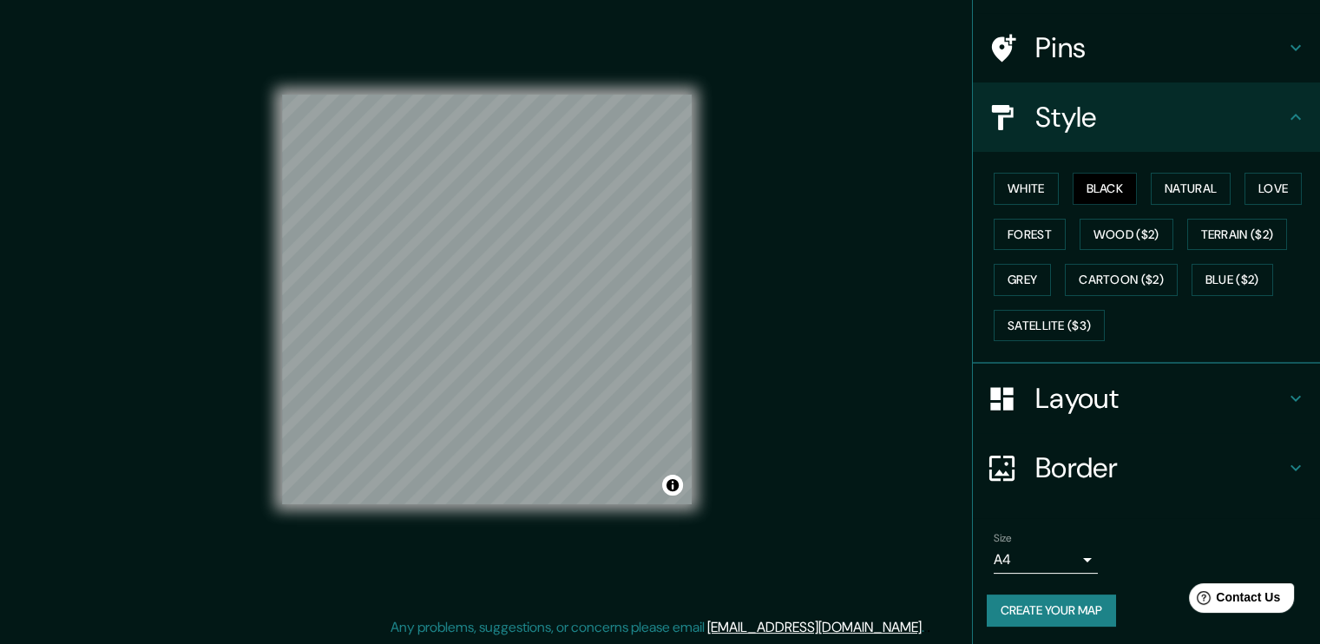
click at [1076, 559] on body "Mappin Location Pins Style White Black Natural Love Forest Wood ($2) Terrain ($…" at bounding box center [660, 304] width 1320 height 644
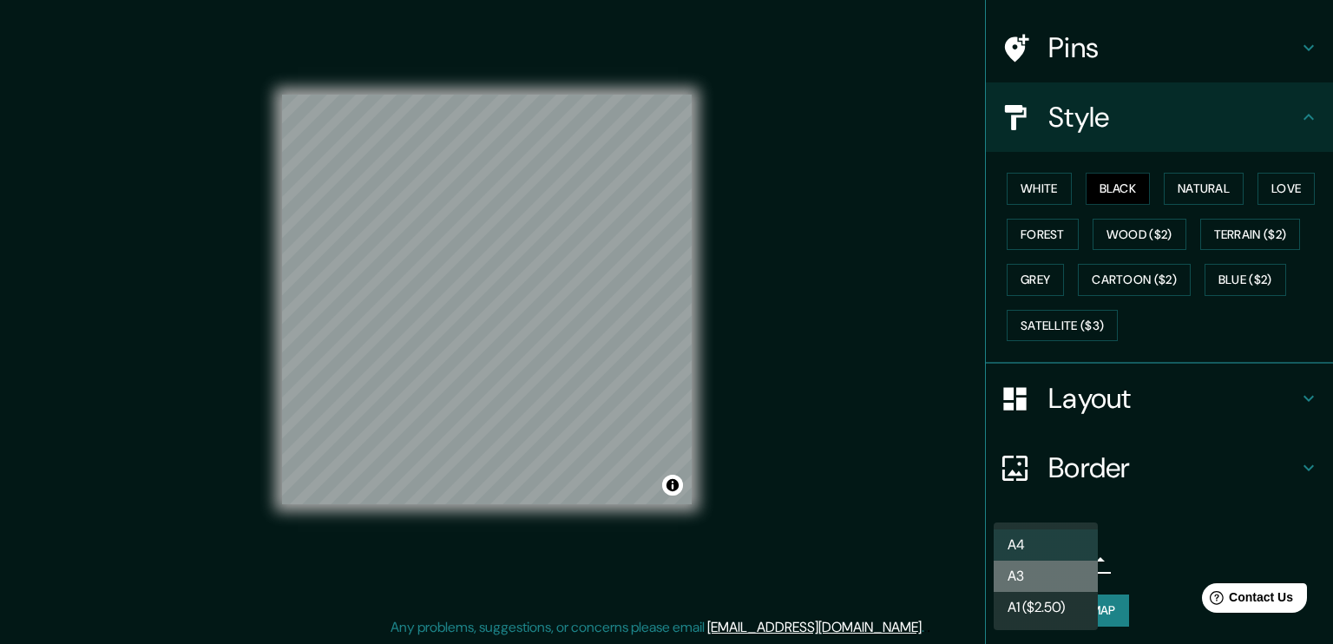
click at [1050, 564] on li "A3" at bounding box center [1046, 576] width 104 height 31
type input "a4"
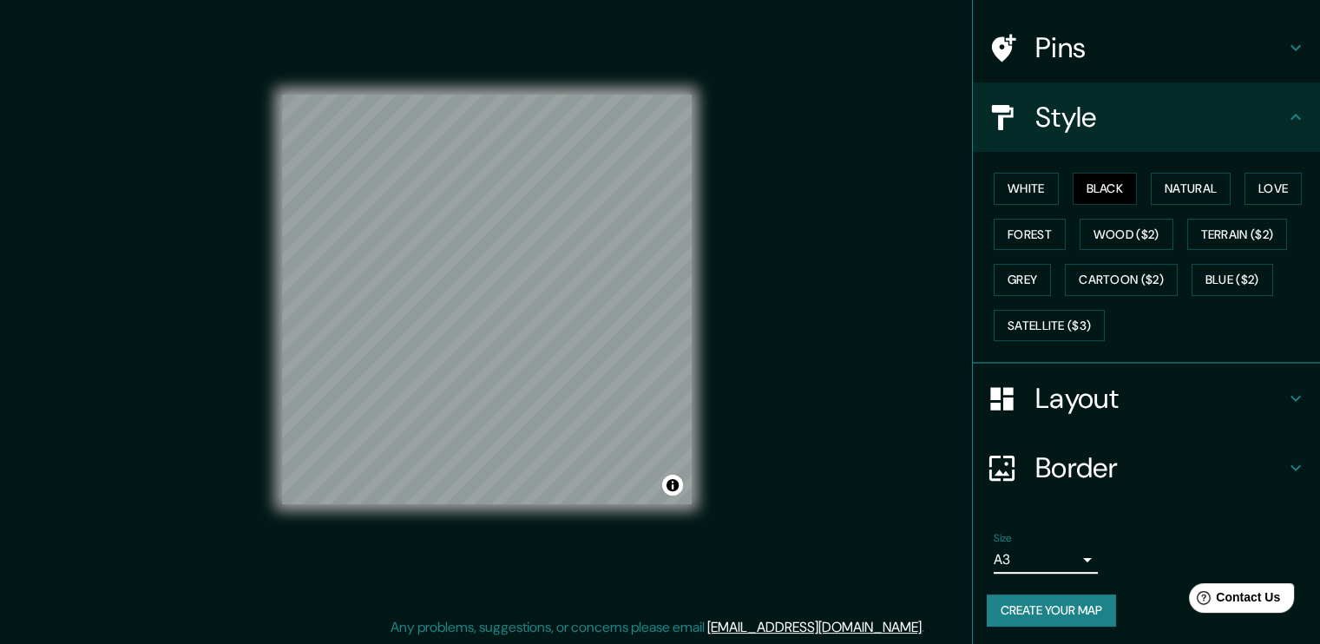
click at [1042, 602] on button "Create your map" at bounding box center [1051, 611] width 129 height 32
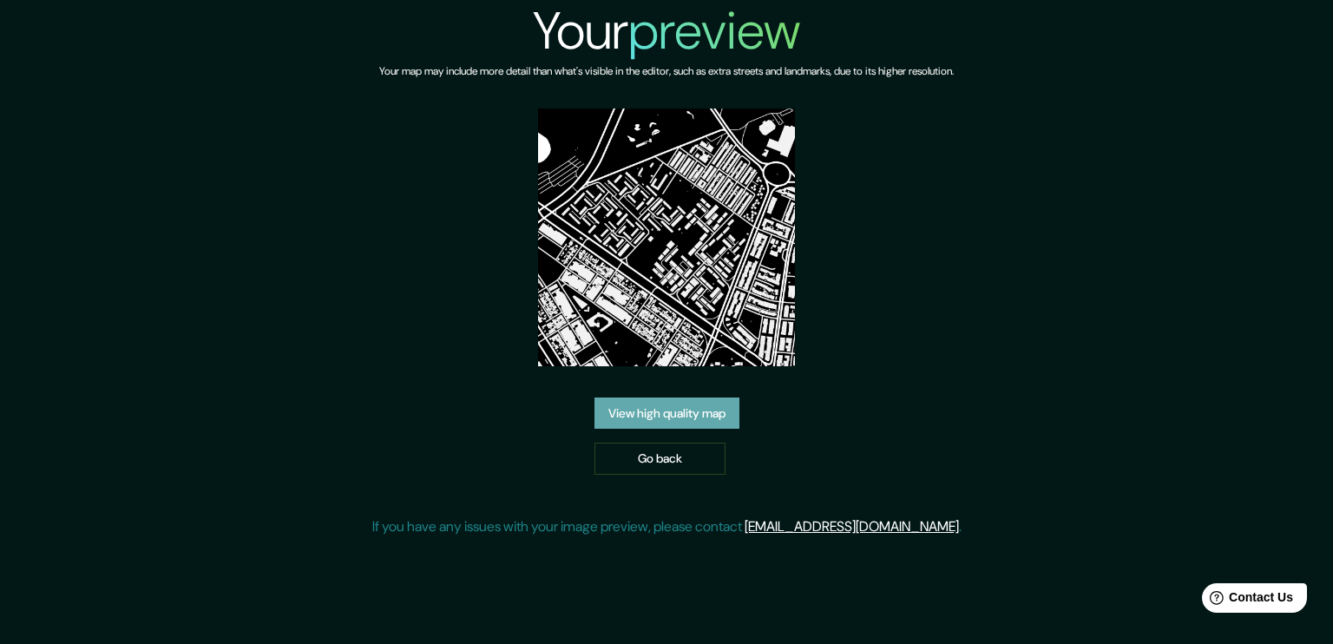
click at [731, 401] on link "View high quality map" at bounding box center [667, 414] width 145 height 32
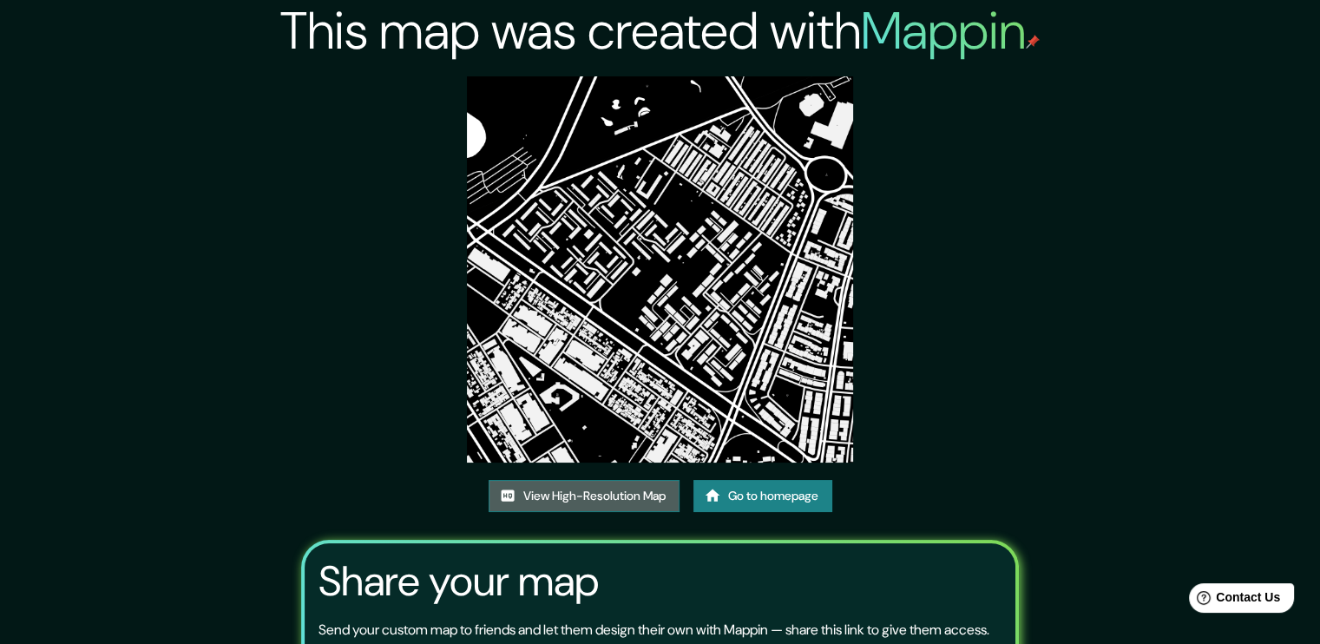
click at [612, 501] on link "View High-Resolution Map" at bounding box center [584, 496] width 191 height 32
